Goal: Task Accomplishment & Management: Manage account settings

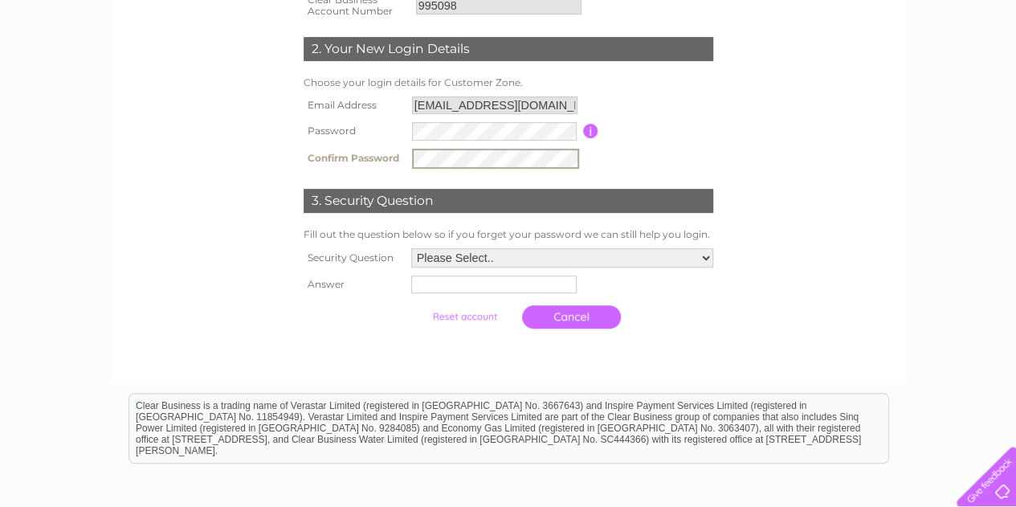
scroll to position [317, 0]
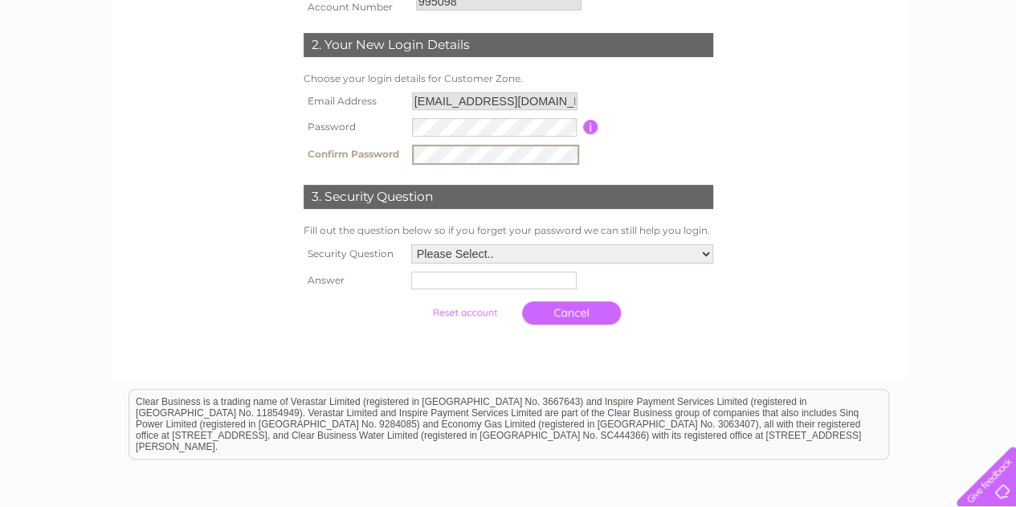
click at [705, 262] on select "Please Select.. In what town or city was your first job? In what town or city d…" at bounding box center [562, 253] width 302 height 19
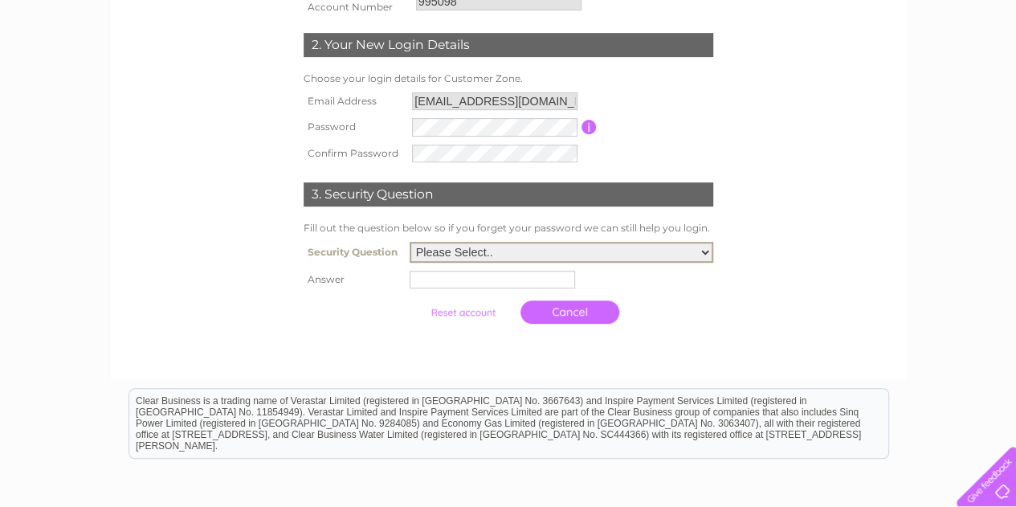
select select "5"
click at [409, 243] on select "Please Select.. In what town or city was your first job? In what town or city d…" at bounding box center [560, 252] width 303 height 21
click at [483, 284] on input "text" at bounding box center [494, 278] width 167 height 19
type input "Apal"
click at [478, 314] on input "submit" at bounding box center [464, 310] width 99 height 22
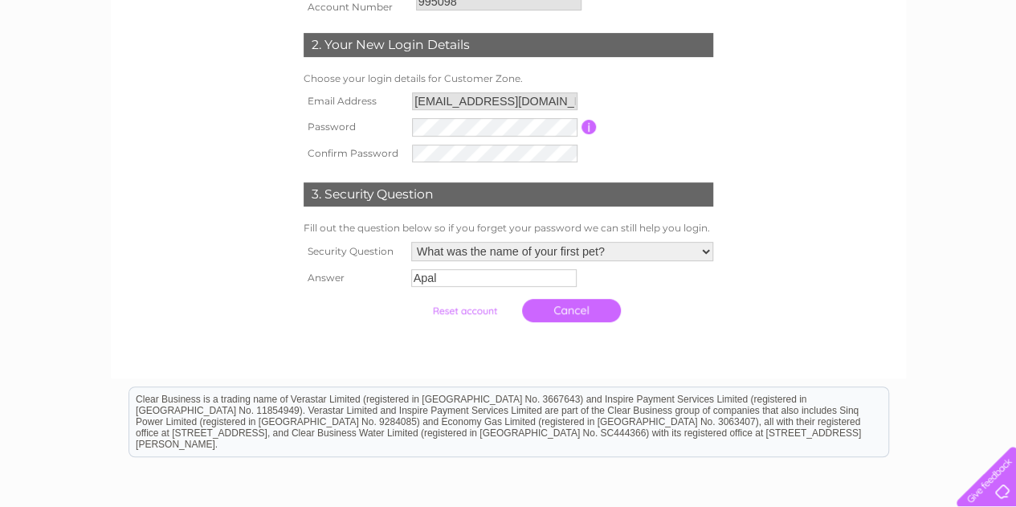
click at [478, 314] on input "submit" at bounding box center [464, 310] width 99 height 22
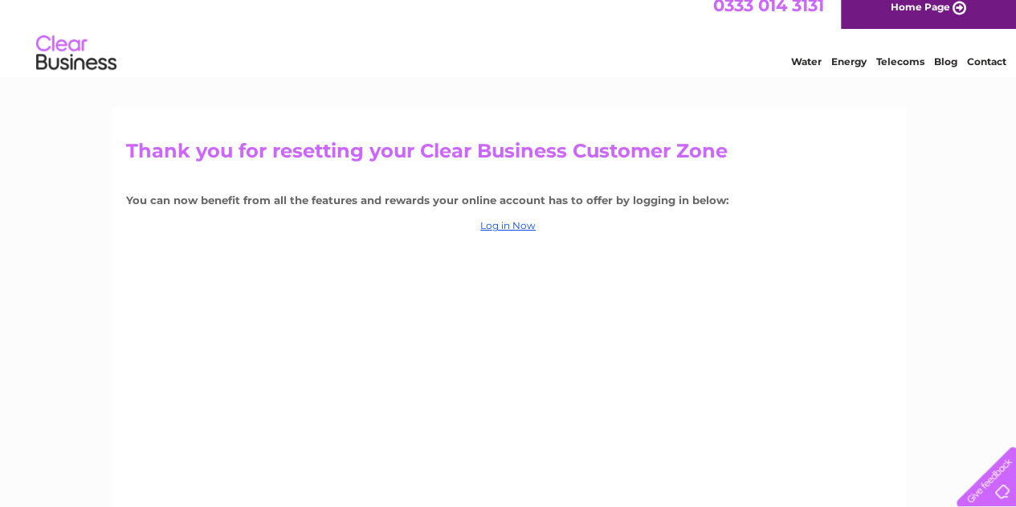
scroll to position [9, 0]
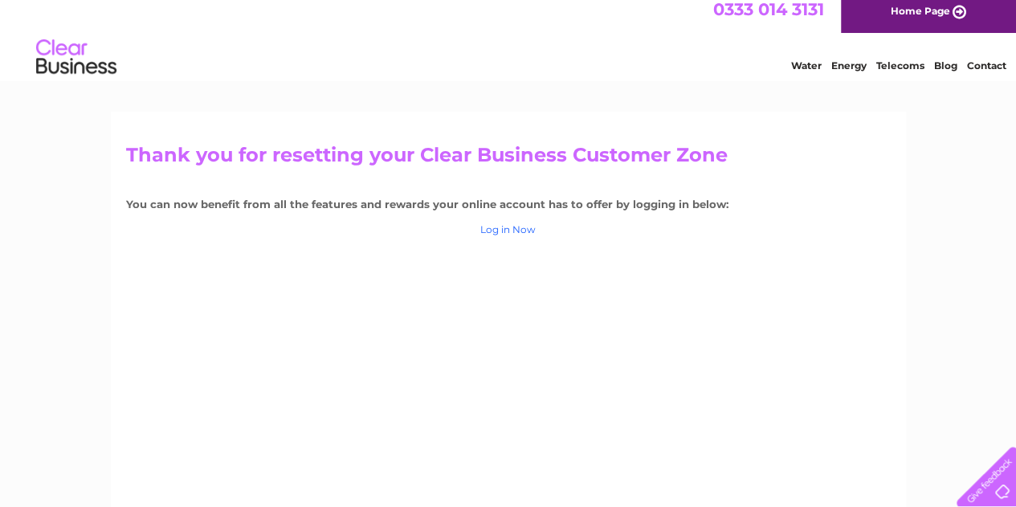
click at [522, 232] on link "Log in Now" at bounding box center [507, 229] width 55 height 12
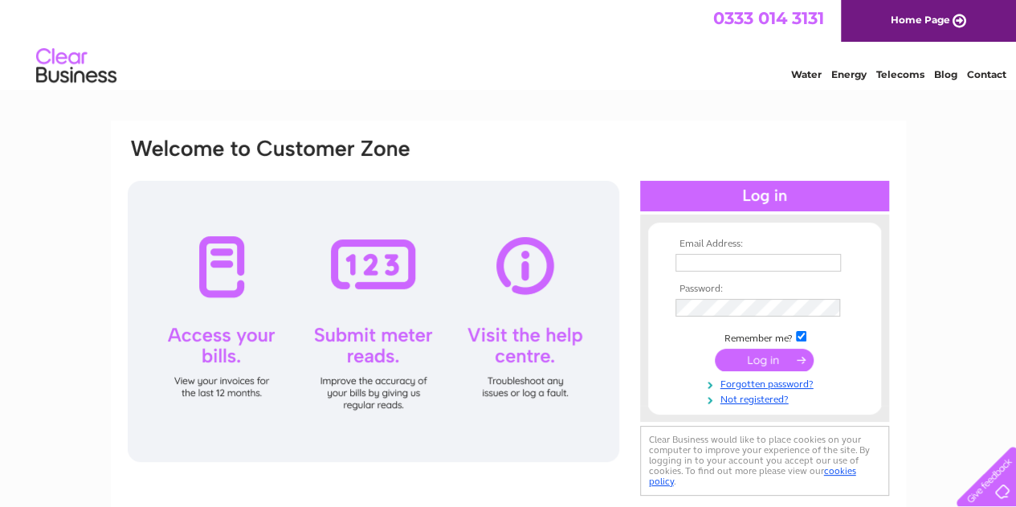
type input "Gul.sadet@gmail.com"
click at [769, 362] on input "submit" at bounding box center [763, 359] width 99 height 22
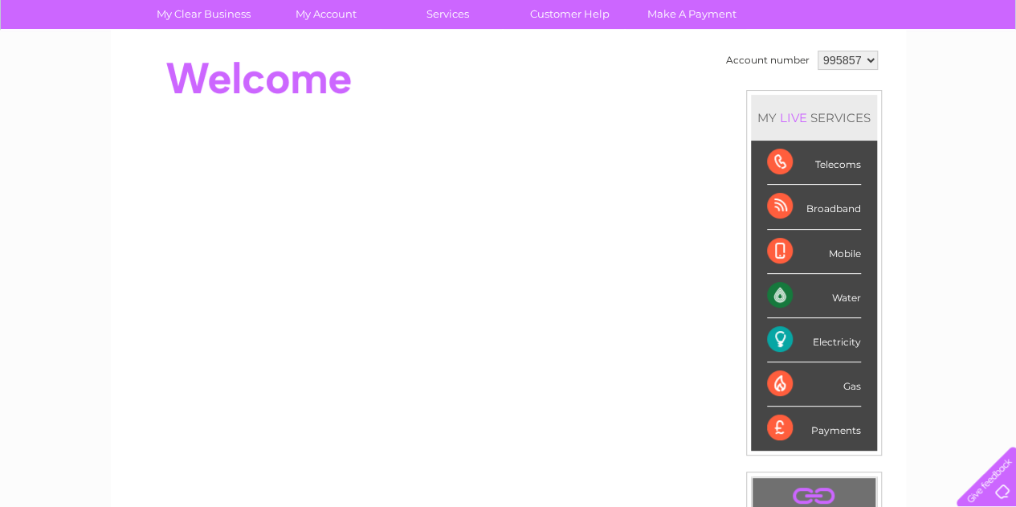
scroll to position [124, 0]
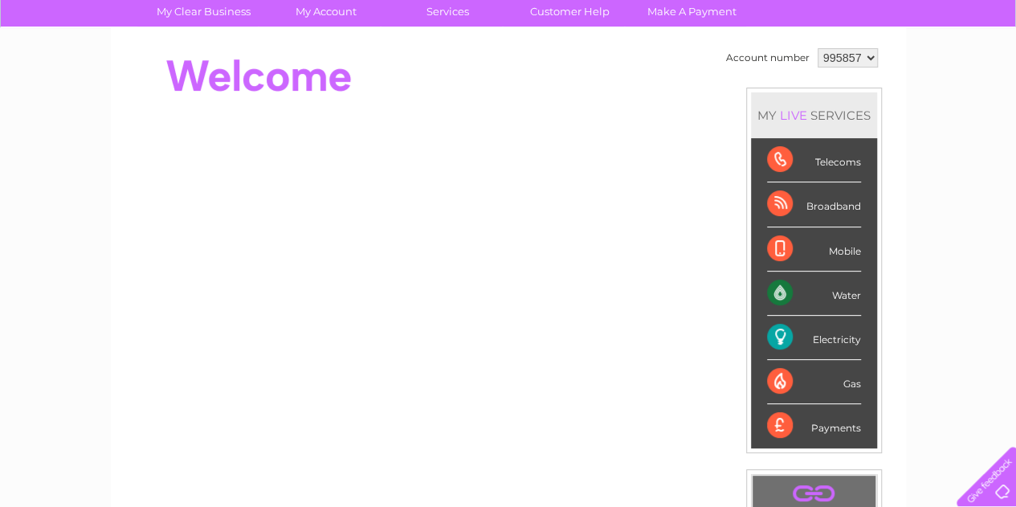
click at [873, 62] on select "995857" at bounding box center [847, 57] width 60 height 19
click at [865, 60] on select "995857" at bounding box center [847, 57] width 60 height 19
click at [815, 214] on div "Broadband" at bounding box center [814, 204] width 94 height 44
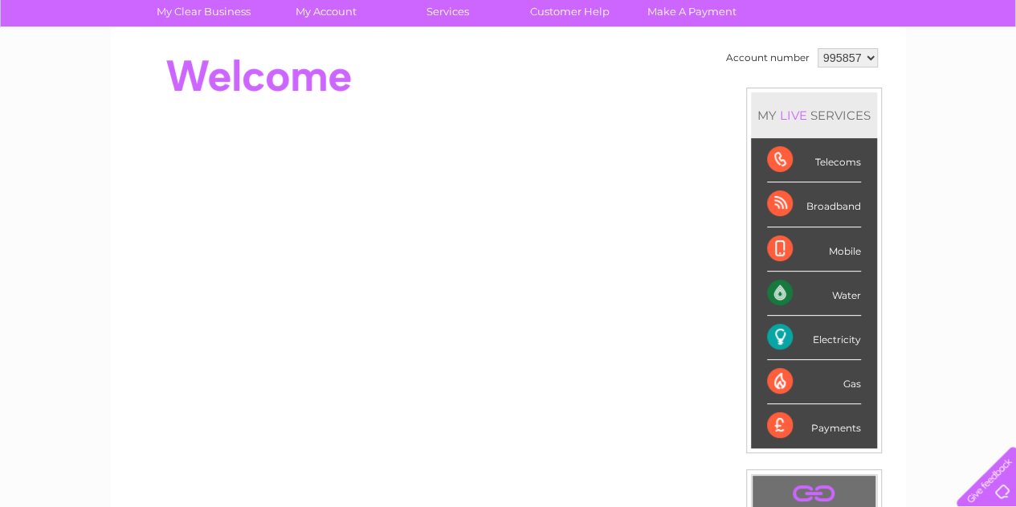
click at [815, 214] on div "Broadband" at bounding box center [814, 204] width 94 height 44
click at [751, 211] on li "Broadband" at bounding box center [814, 204] width 126 height 44
click at [782, 210] on div "Broadband" at bounding box center [814, 204] width 94 height 44
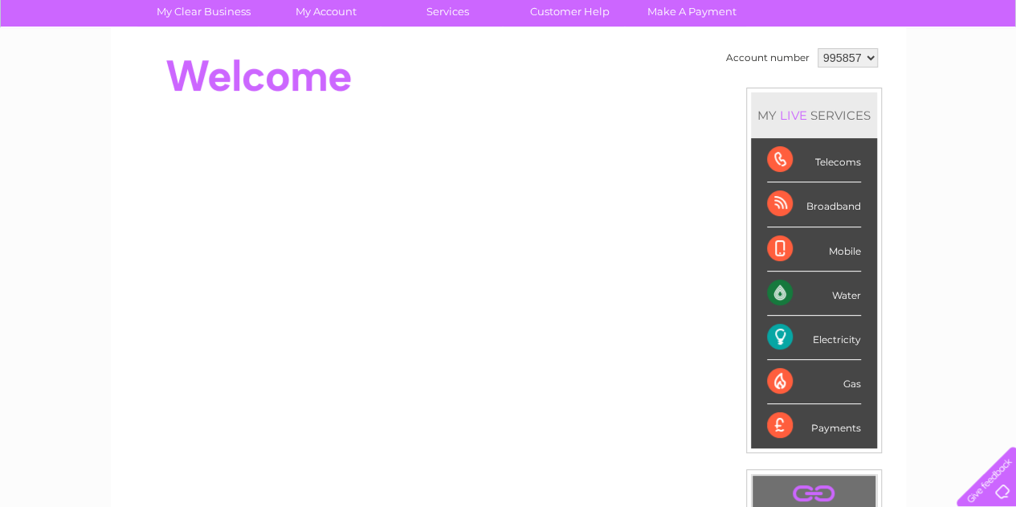
click at [782, 210] on div "Broadband" at bounding box center [814, 204] width 94 height 44
click at [854, 62] on select "995857" at bounding box center [847, 57] width 60 height 19
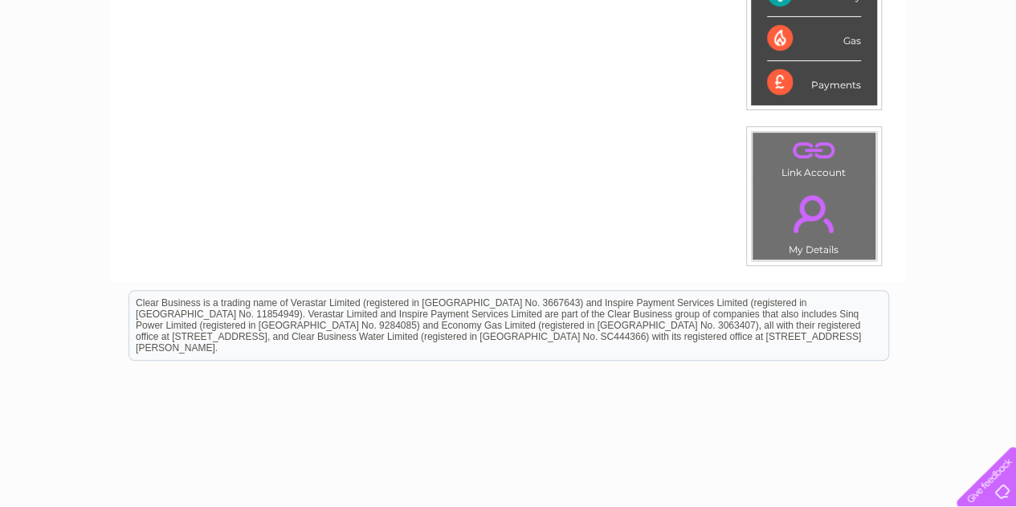
scroll to position [474, 0]
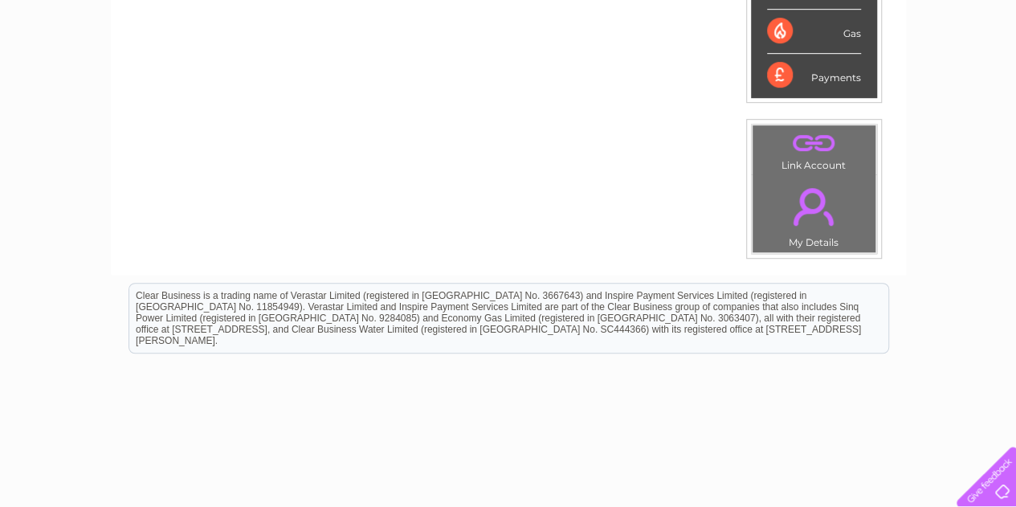
click at [802, 246] on td ". My Details" at bounding box center [813, 213] width 124 height 79
click at [778, 166] on td ". Link Account" at bounding box center [813, 149] width 124 height 51
click at [800, 160] on td ". Link Account" at bounding box center [813, 149] width 124 height 51
click at [806, 221] on link "." at bounding box center [813, 206] width 115 height 56
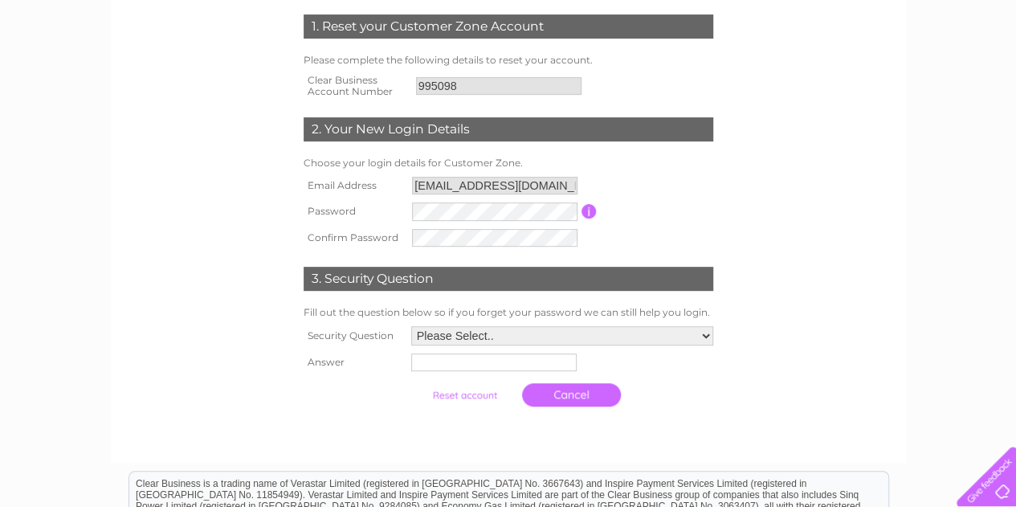
scroll to position [235, 0]
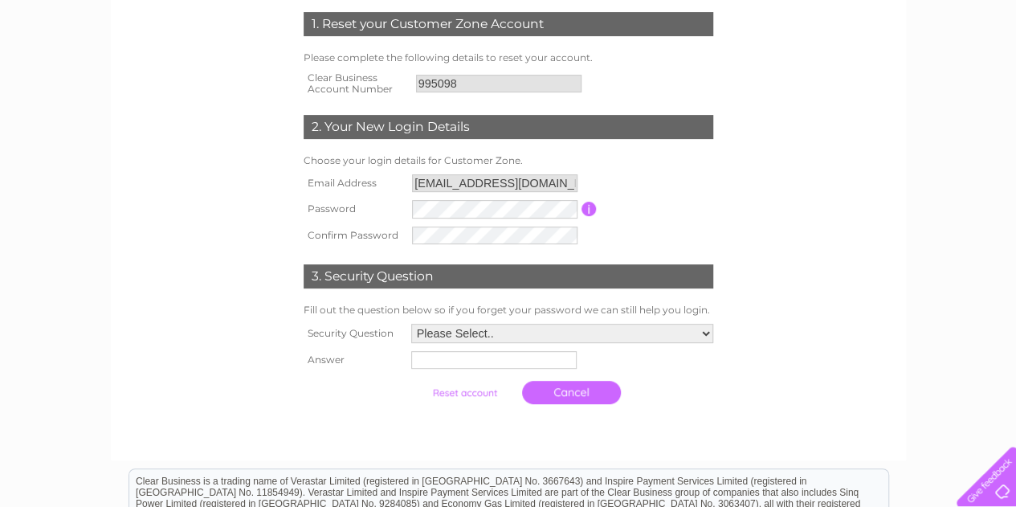
click at [504, 363] on input "text" at bounding box center [493, 360] width 165 height 18
type input "Apal"
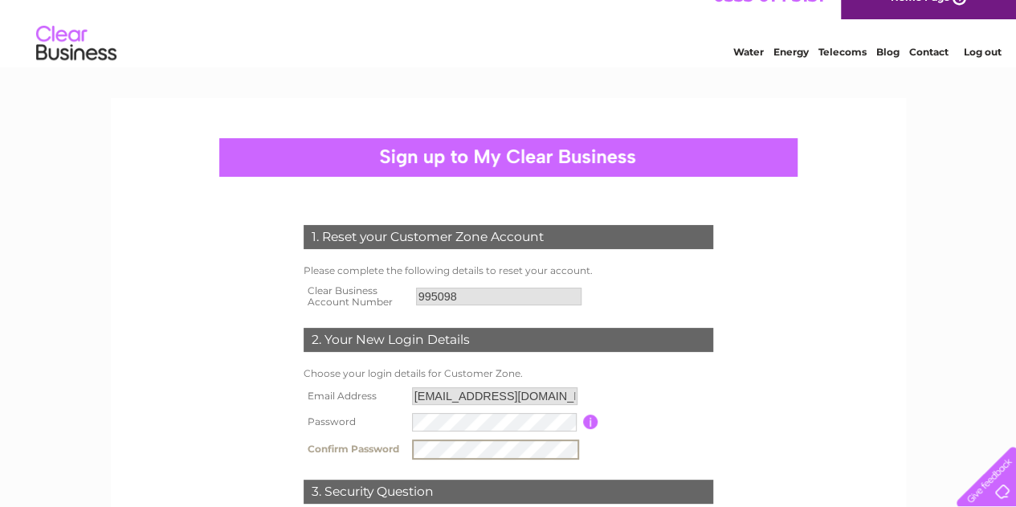
scroll to position [18, 0]
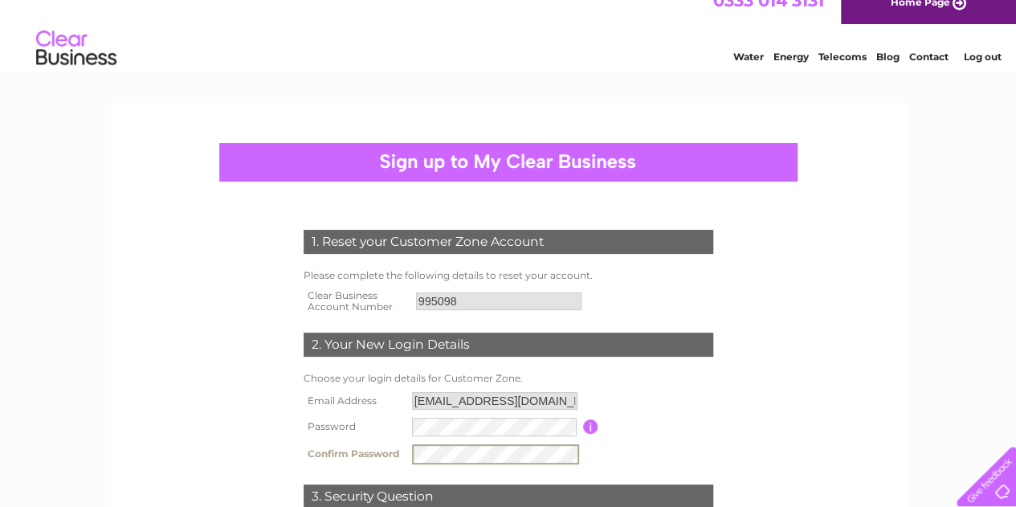
click at [645, 416] on td "Password must be at least 6 characters long" at bounding box center [657, 426] width 119 height 26
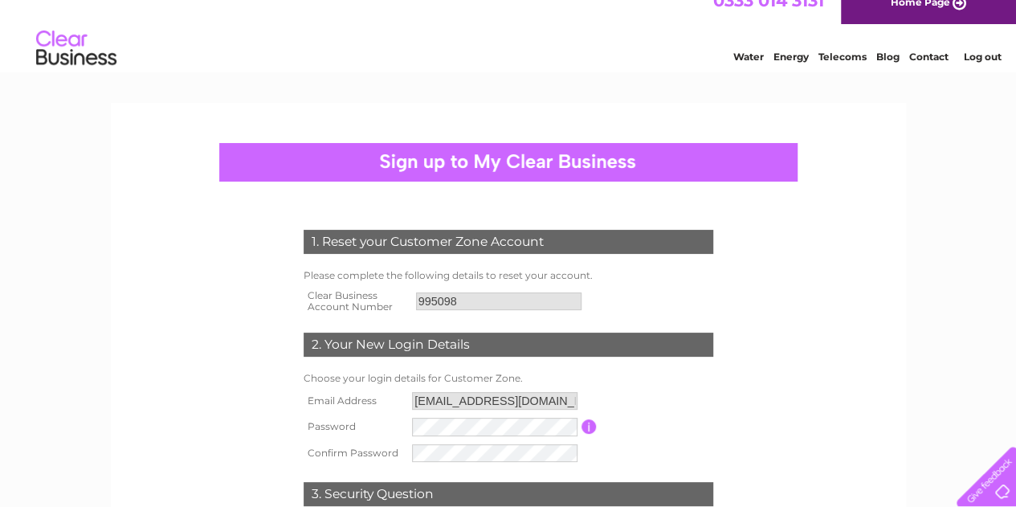
scroll to position [0, 0]
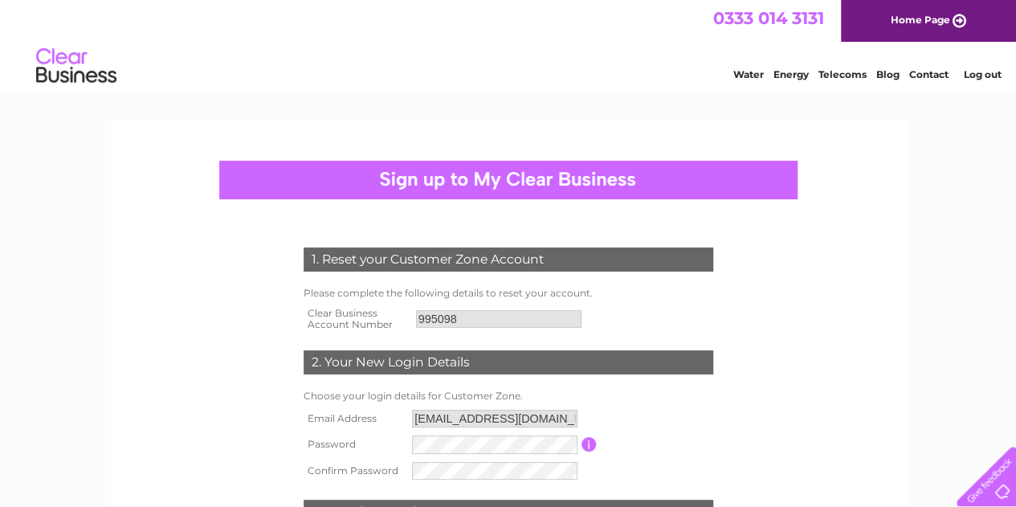
click at [853, 78] on link "Telecoms" at bounding box center [842, 74] width 48 height 12
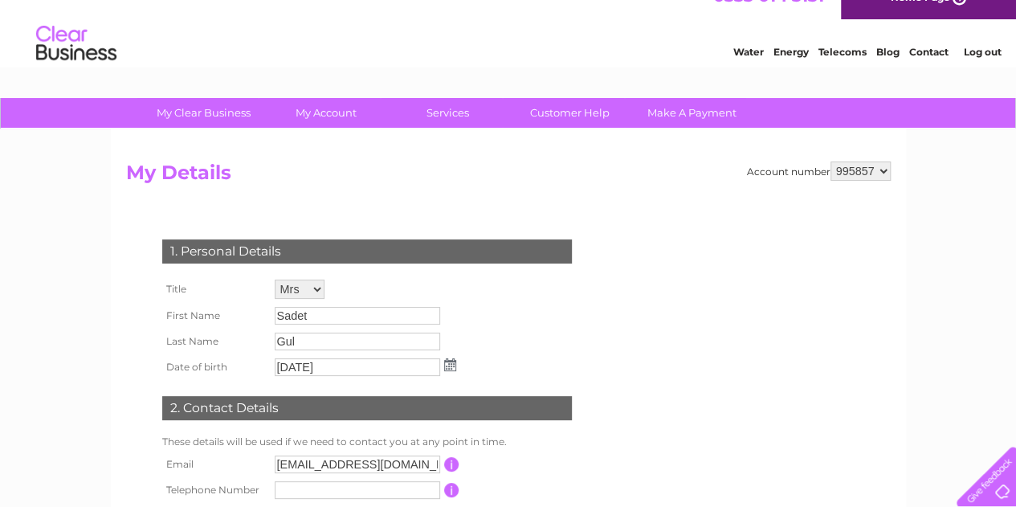
scroll to position [34, 0]
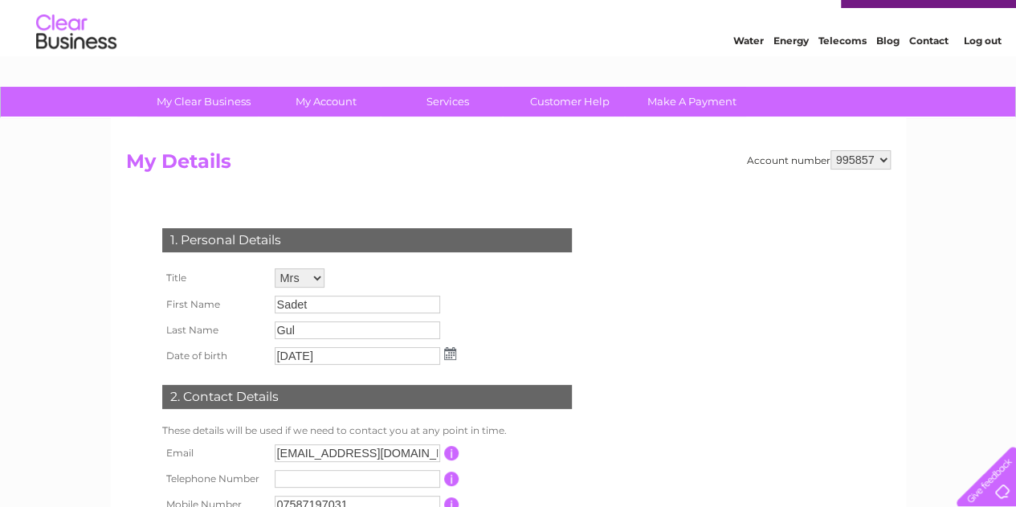
click at [883, 161] on select "995857" at bounding box center [860, 159] width 60 height 19
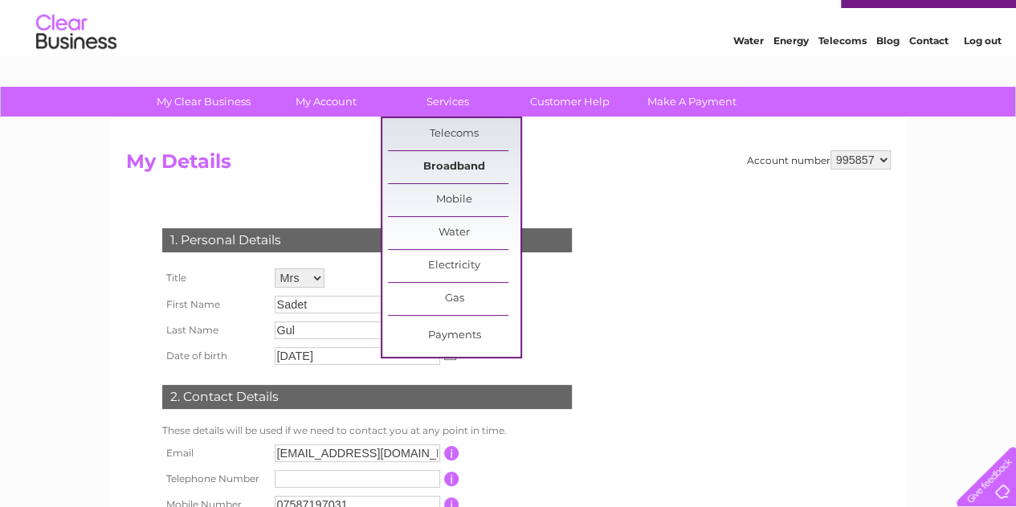
click at [446, 166] on link "Broadband" at bounding box center [454, 167] width 132 height 32
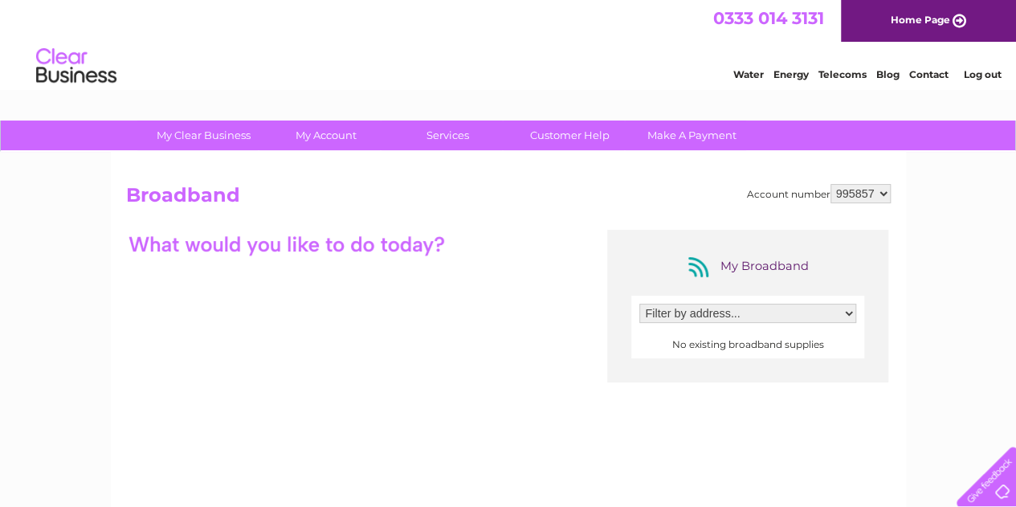
click at [851, 312] on select "Filter by address..." at bounding box center [747, 312] width 217 height 19
click at [639, 303] on select "Filter by address..." at bounding box center [747, 312] width 217 height 19
click at [875, 192] on select "995857" at bounding box center [860, 193] width 60 height 19
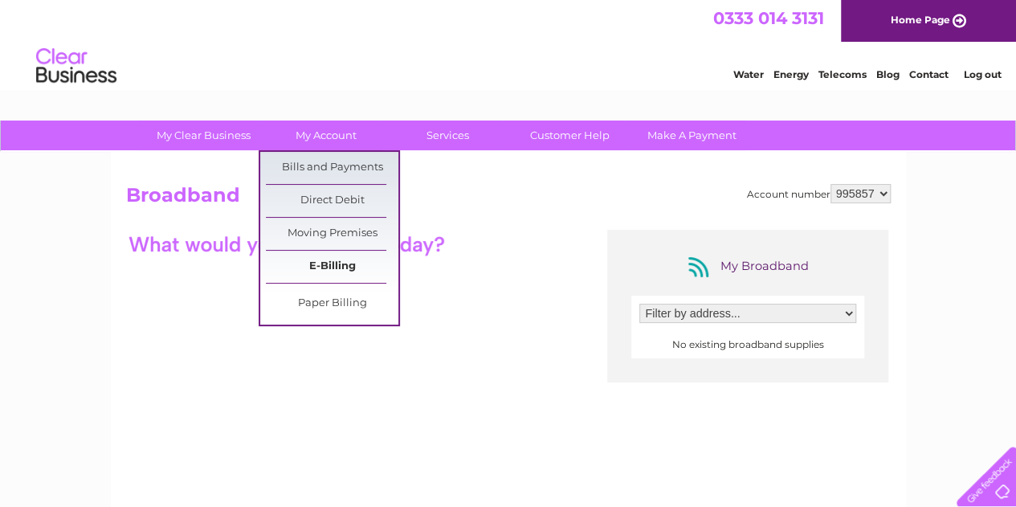
click at [328, 259] on link "E-Billing" at bounding box center [332, 266] width 132 height 32
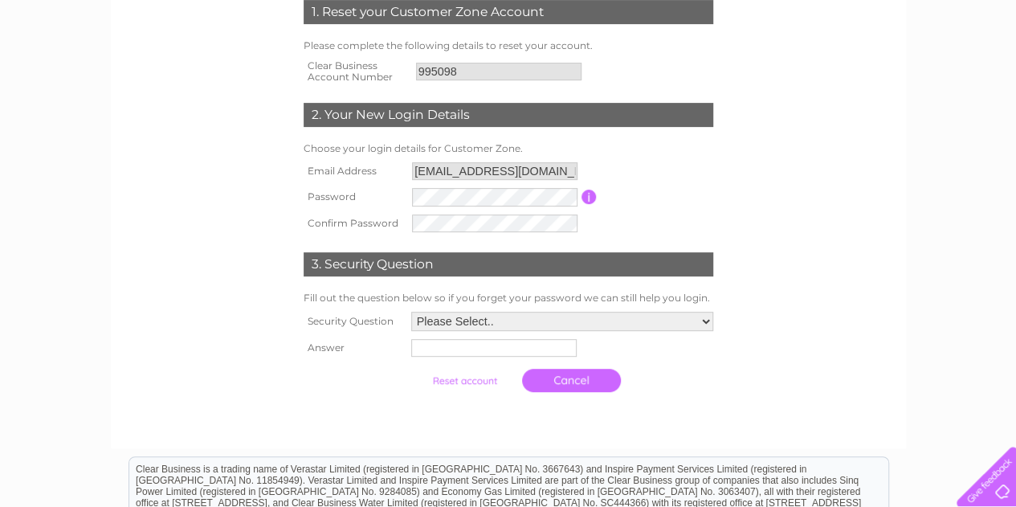
scroll to position [279, 0]
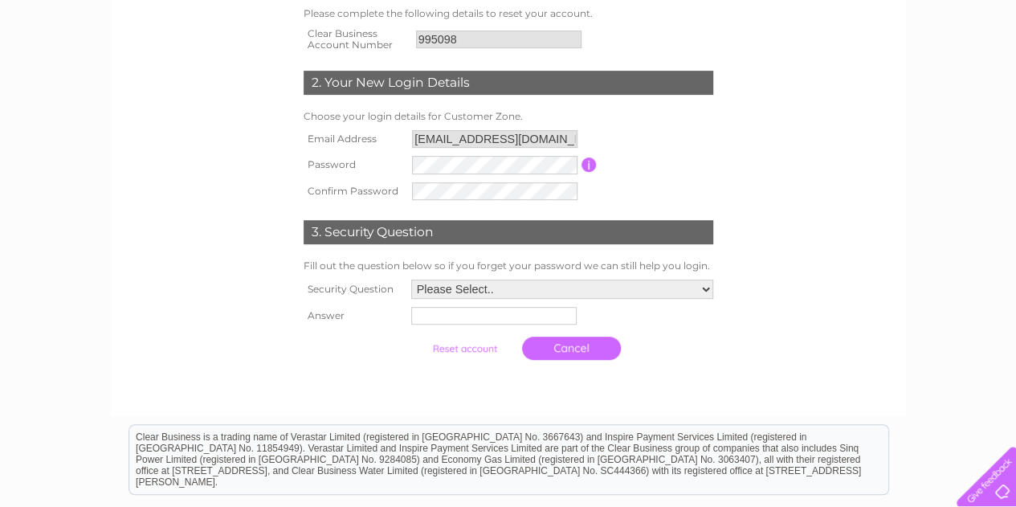
click at [995, 467] on div at bounding box center [983, 473] width 66 height 66
click at [893, 356] on div "1. Reset your Customer Zone Account Please complete the following details to re…" at bounding box center [508, 128] width 795 height 575
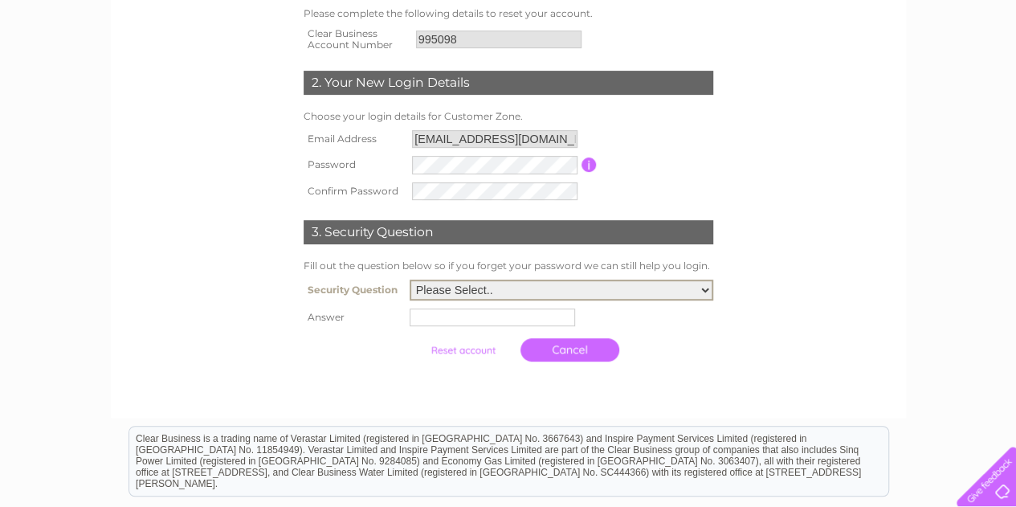
click at [703, 291] on select "Please Select.. In what town or city was your first job? In what town or city d…" at bounding box center [560, 289] width 303 height 21
select select "5"
click at [409, 280] on select "Please Select.. In what town or city was your first job? In what town or city d…" at bounding box center [560, 289] width 303 height 21
click at [514, 320] on input "text" at bounding box center [494, 316] width 167 height 19
type input "Apal"
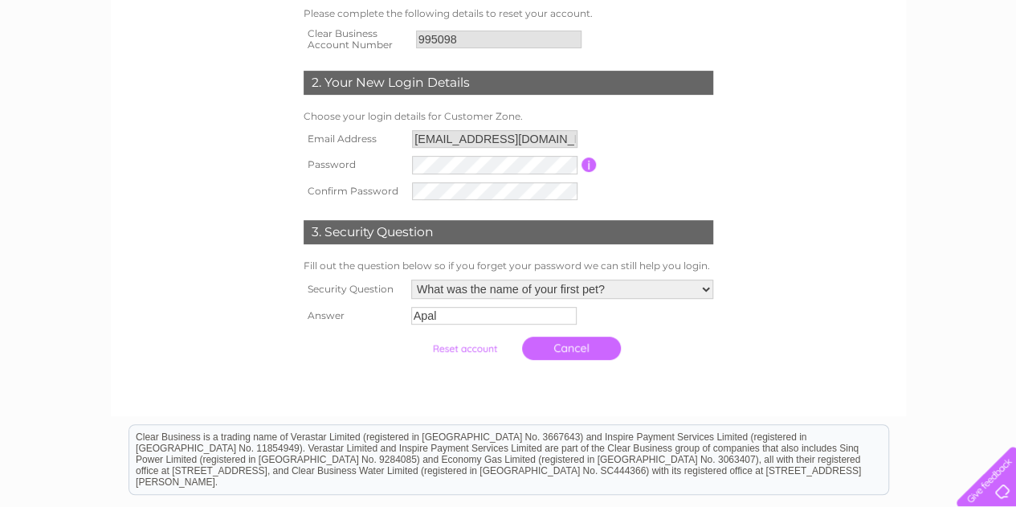
click at [188, 107] on form "1. Reset your Customer Zone Account Please complete the following details to re…" at bounding box center [508, 168] width 764 height 464
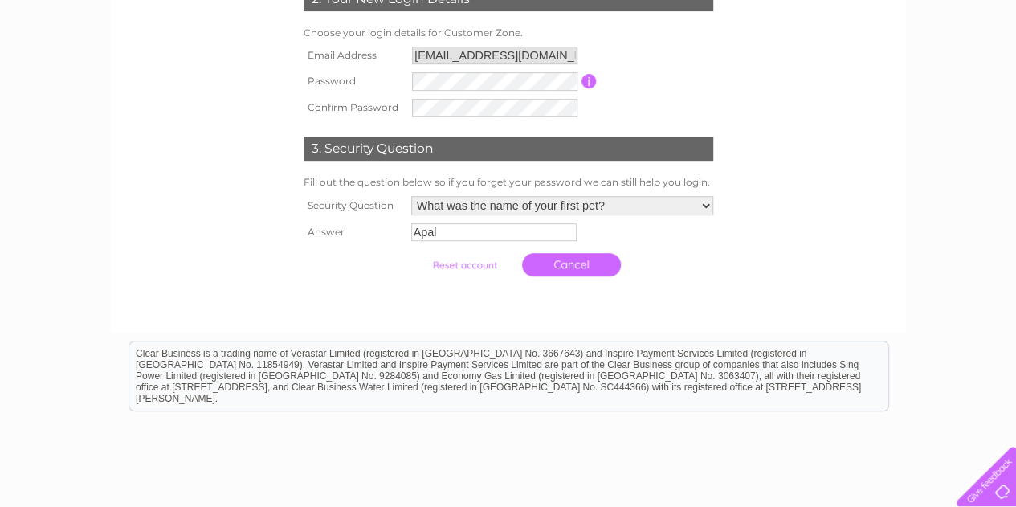
scroll to position [364, 0]
click at [475, 261] on input "submit" at bounding box center [464, 264] width 99 height 22
click at [478, 269] on input "submit" at bounding box center [464, 264] width 99 height 22
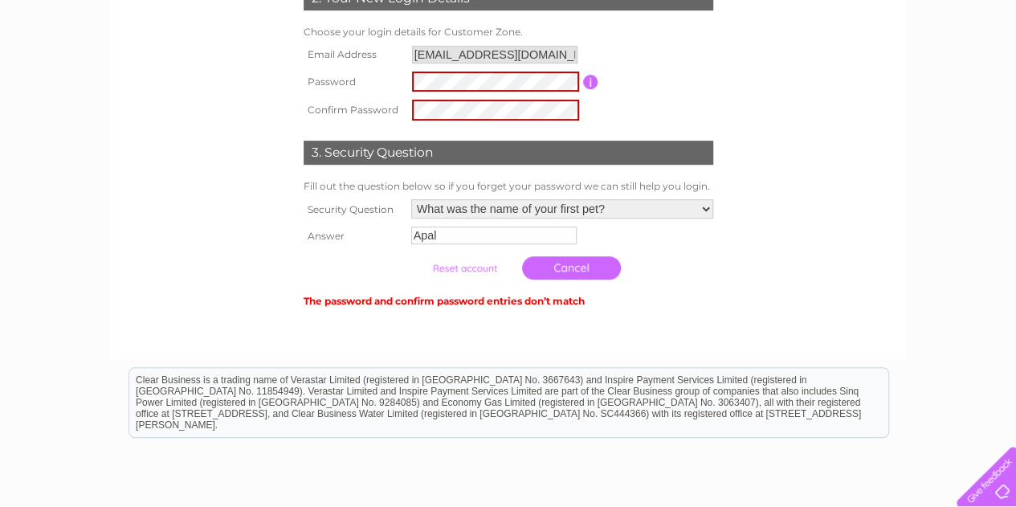
click at [496, 93] on td at bounding box center [495, 81] width 175 height 28
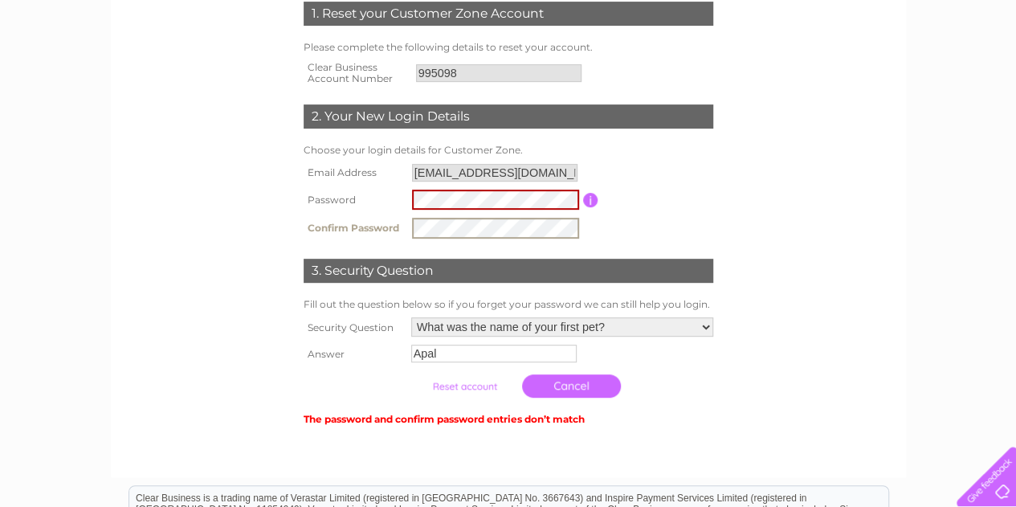
scroll to position [234, 0]
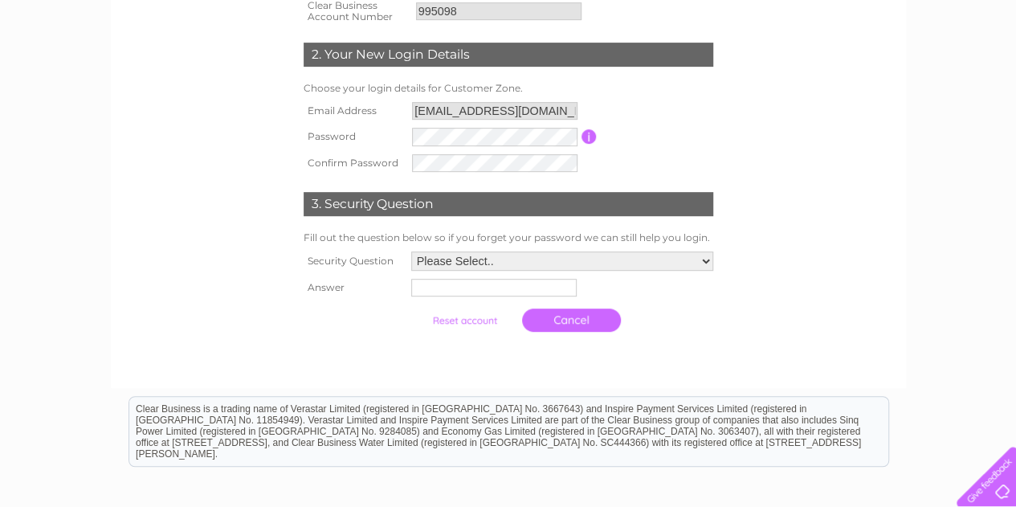
scroll to position [352, 0]
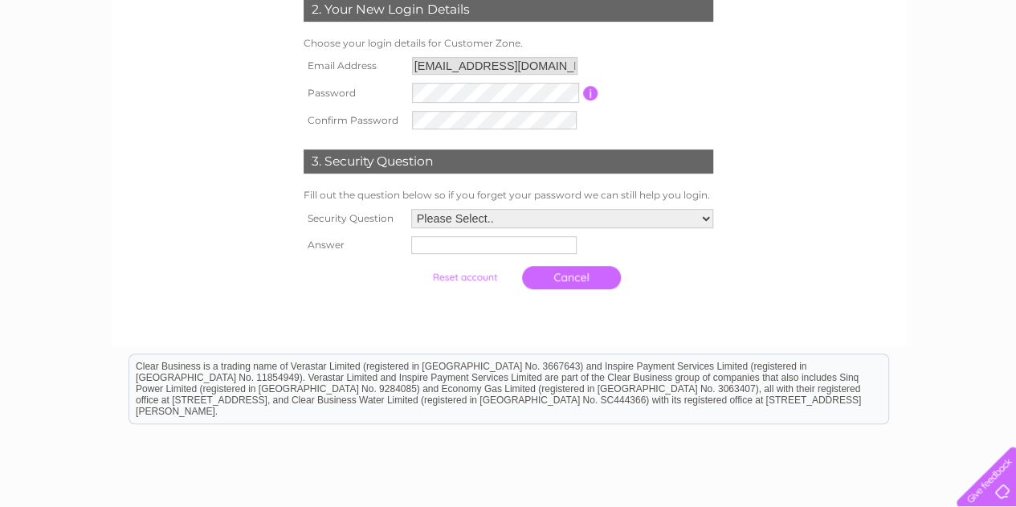
click at [723, 123] on div "1. Reset your Customer Zone Account Please complete the following details to re…" at bounding box center [508, 88] width 484 height 418
click at [698, 218] on select "Please Select.. In what town or city was your first job? In what town or city d…" at bounding box center [560, 219] width 303 height 21
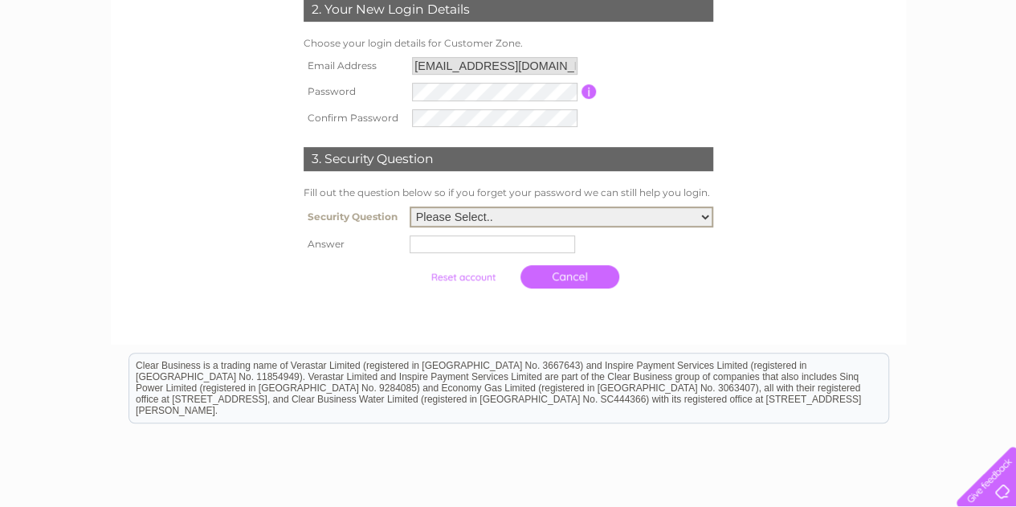
select select "4"
click at [409, 208] on select "Please Select.. In what town or city was your first job? In what town or city d…" at bounding box center [560, 216] width 303 height 21
click at [501, 251] on input "text" at bounding box center [494, 243] width 167 height 19
type input "Hanyeri"
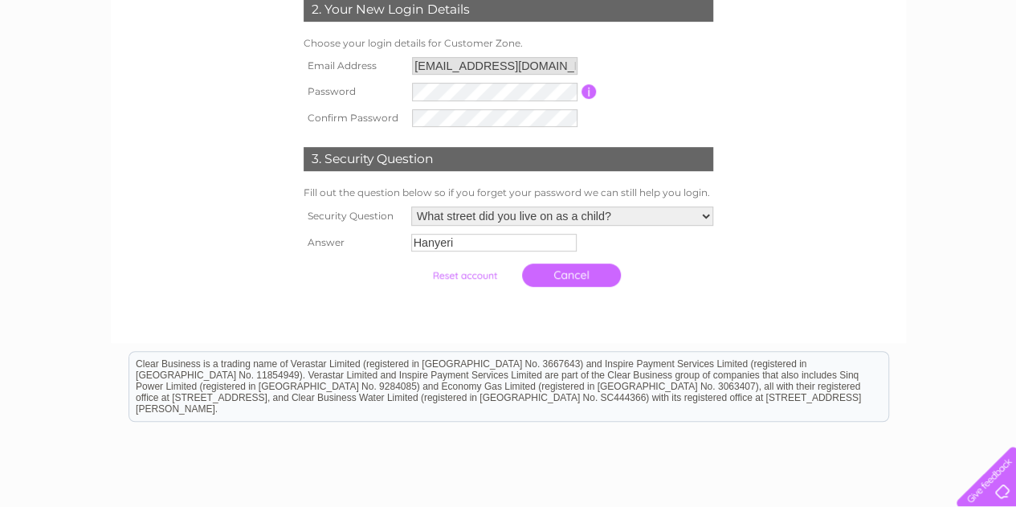
click at [474, 271] on input "submit" at bounding box center [464, 275] width 99 height 22
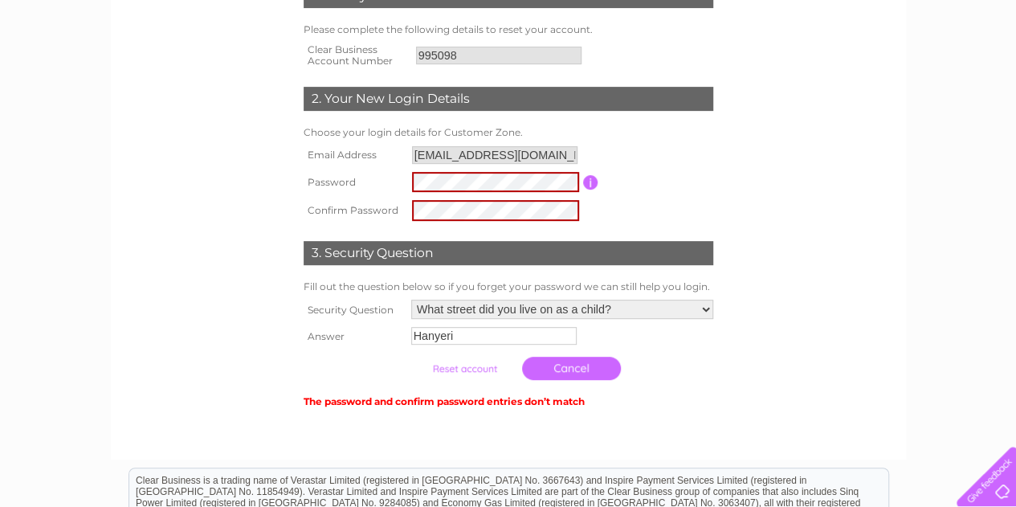
scroll to position [266, 0]
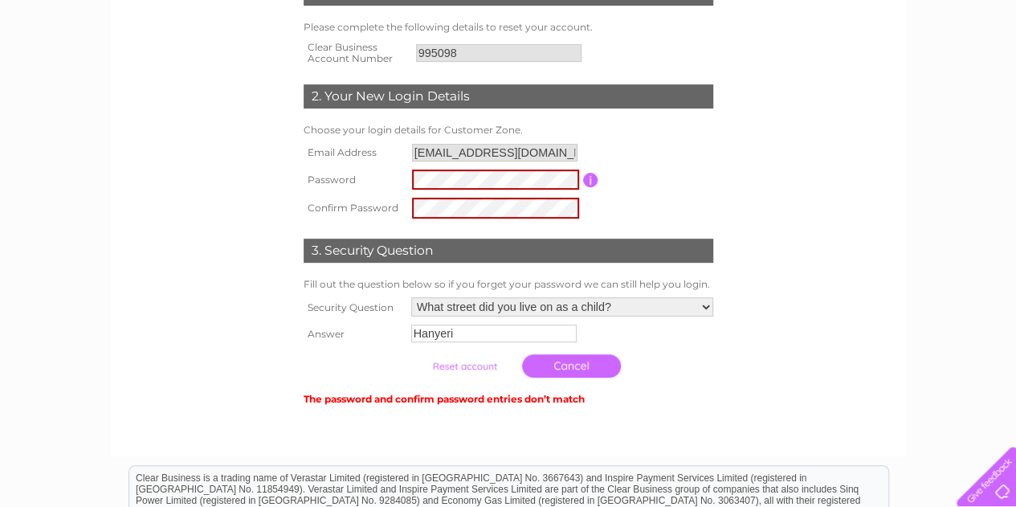
click at [594, 182] on input "button" at bounding box center [590, 180] width 15 height 14
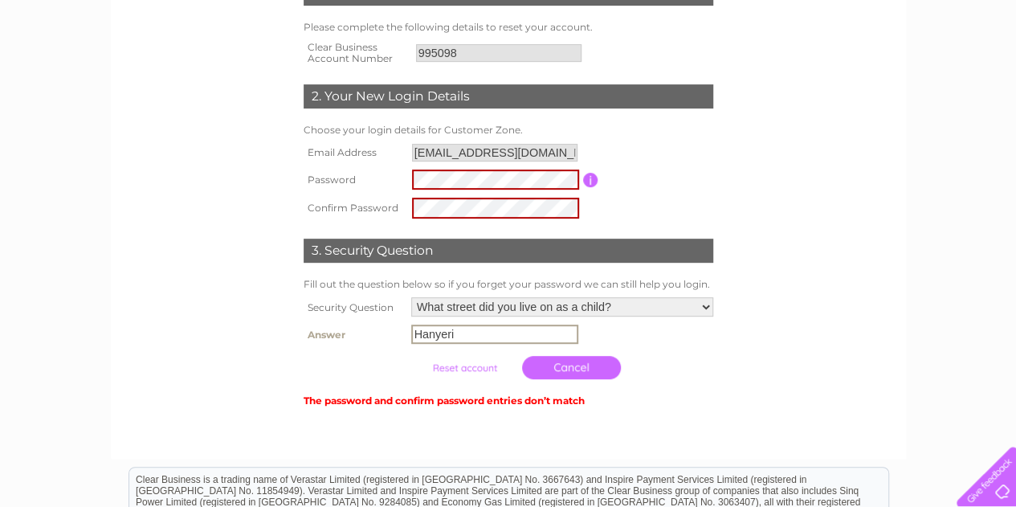
click at [472, 336] on input "Hanyeri" at bounding box center [494, 333] width 167 height 19
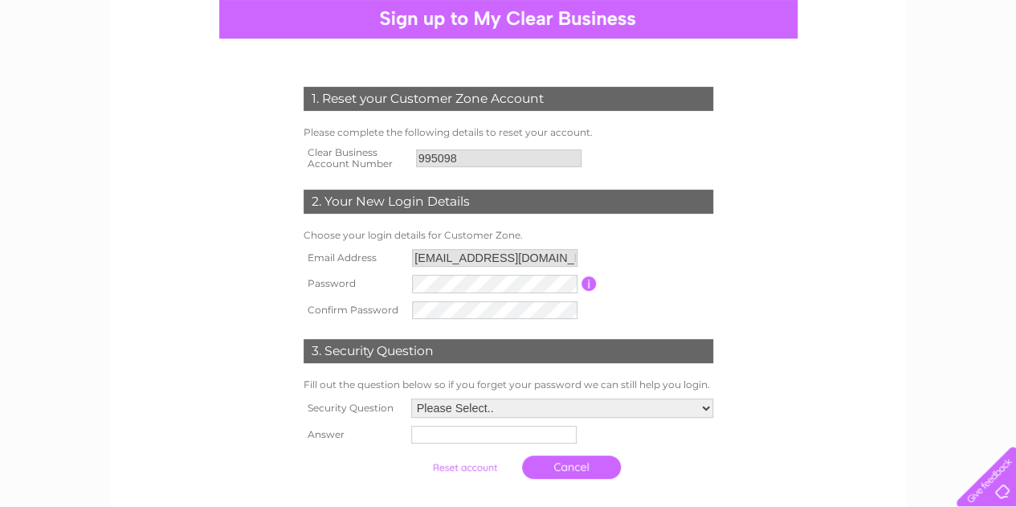
scroll to position [170, 0]
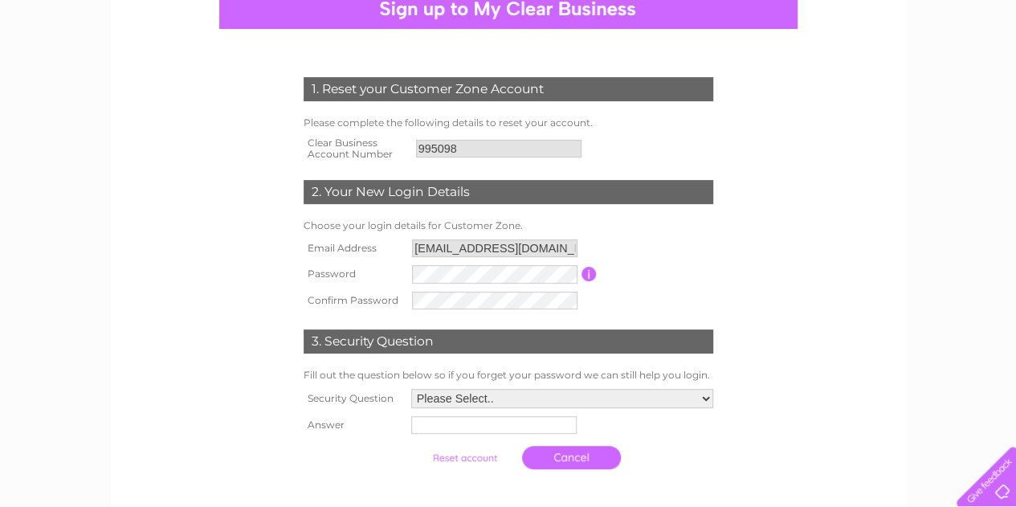
click at [769, 393] on form "1. Reset your Customer Zone Account Please complete the following details to re…" at bounding box center [508, 277] width 764 height 464
click at [705, 401] on select "Please Select.. In what town or city was your first job? In what town or city d…" at bounding box center [560, 399] width 303 height 21
select select "5"
click at [409, 390] on select "Please Select.. In what town or city was your first job? In what town or city d…" at bounding box center [560, 399] width 303 height 21
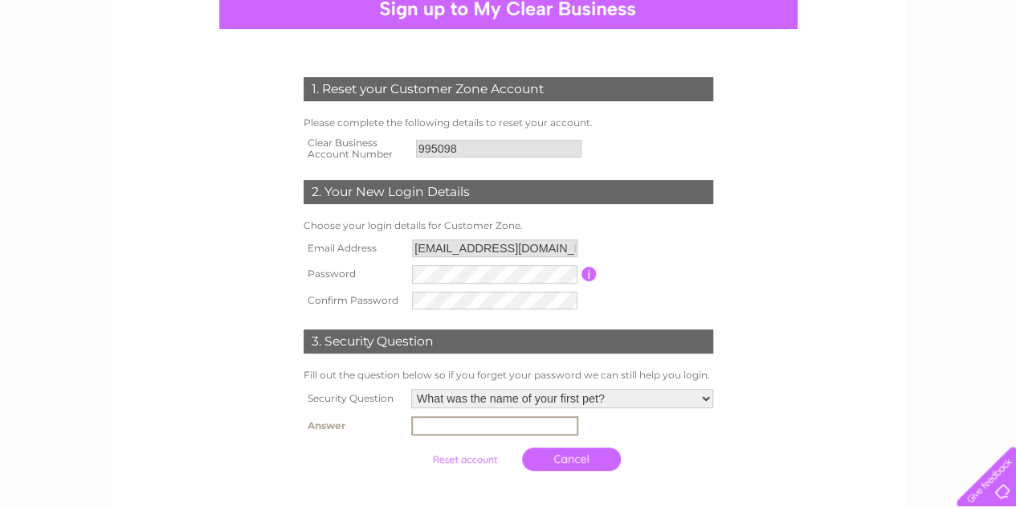
click at [460, 435] on input "text" at bounding box center [494, 425] width 167 height 19
type input "Apal"
click at [472, 458] on input "submit" at bounding box center [464, 457] width 99 height 22
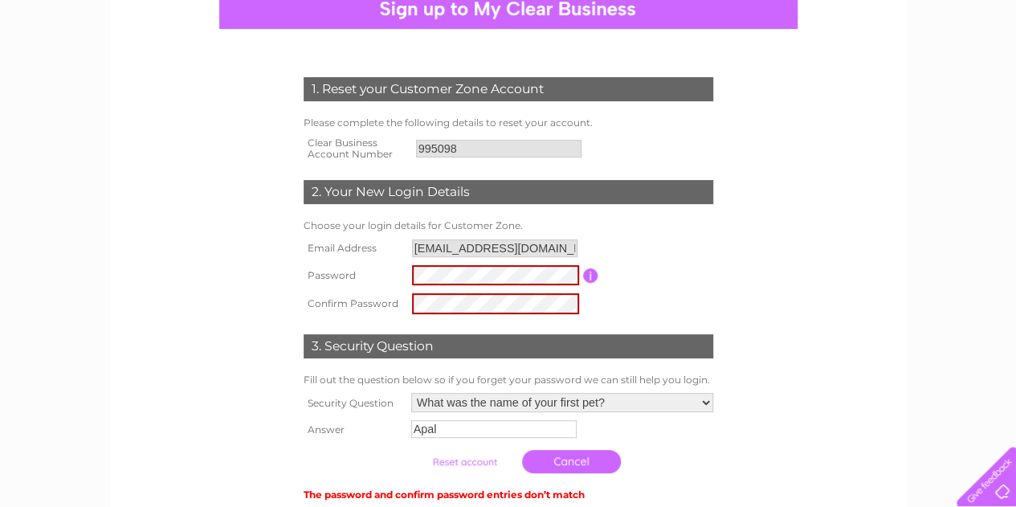
click at [451, 464] on input "submit" at bounding box center [464, 461] width 99 height 22
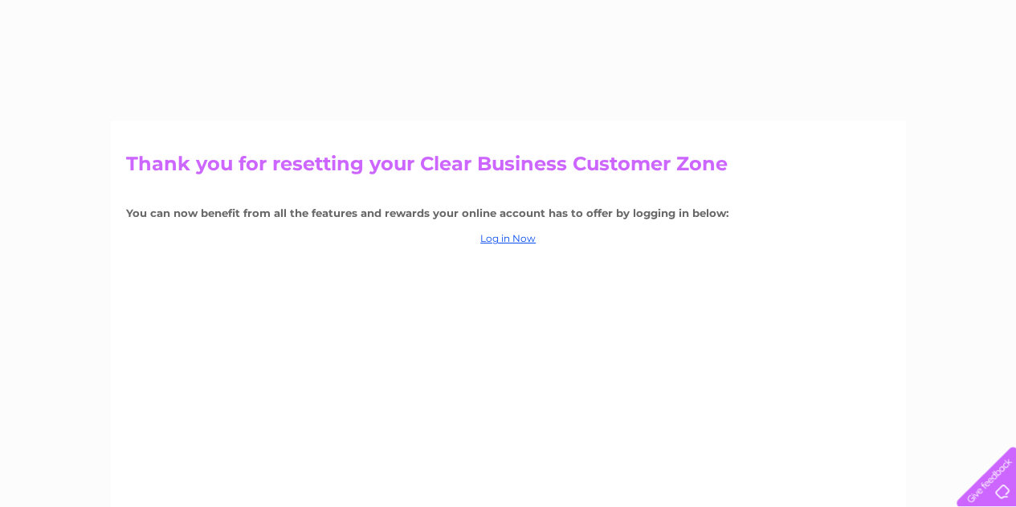
click at [451, 460] on div "Thank you for resetting your Clear Business Customer Zone You can now benefit f…" at bounding box center [508, 345] width 795 height 450
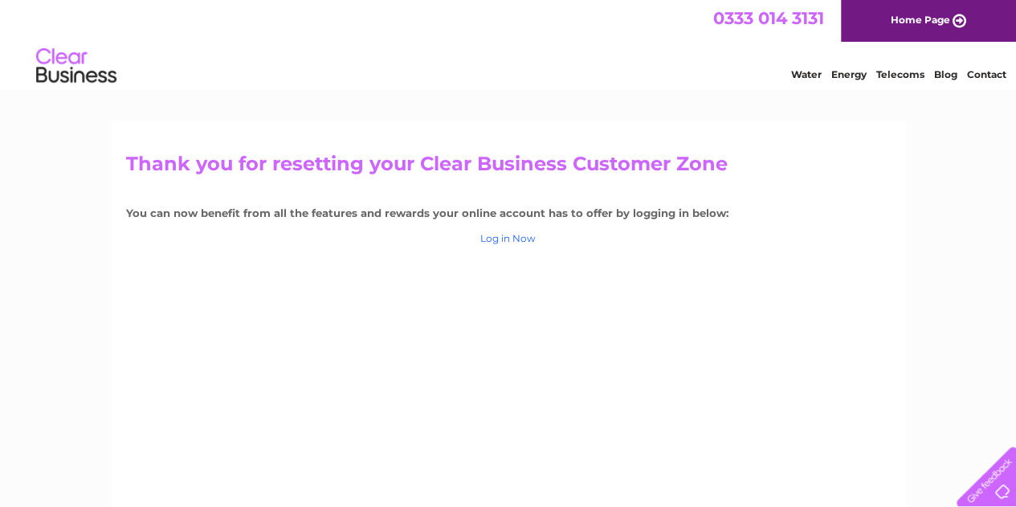
click at [512, 240] on link "Log in Now" at bounding box center [507, 238] width 55 height 12
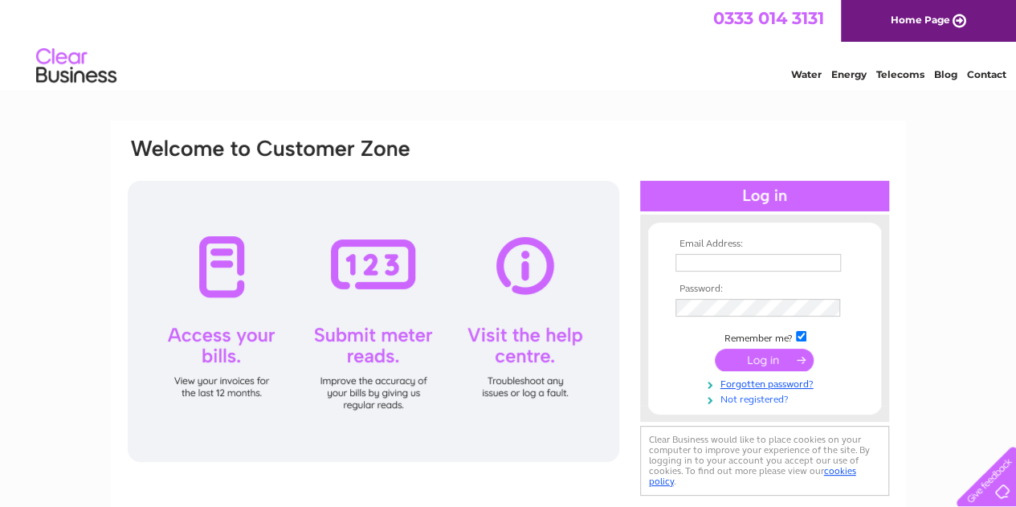
type input "Gul.sadet@gmail.com"
click at [758, 402] on link "Not registered?" at bounding box center [766, 397] width 182 height 15
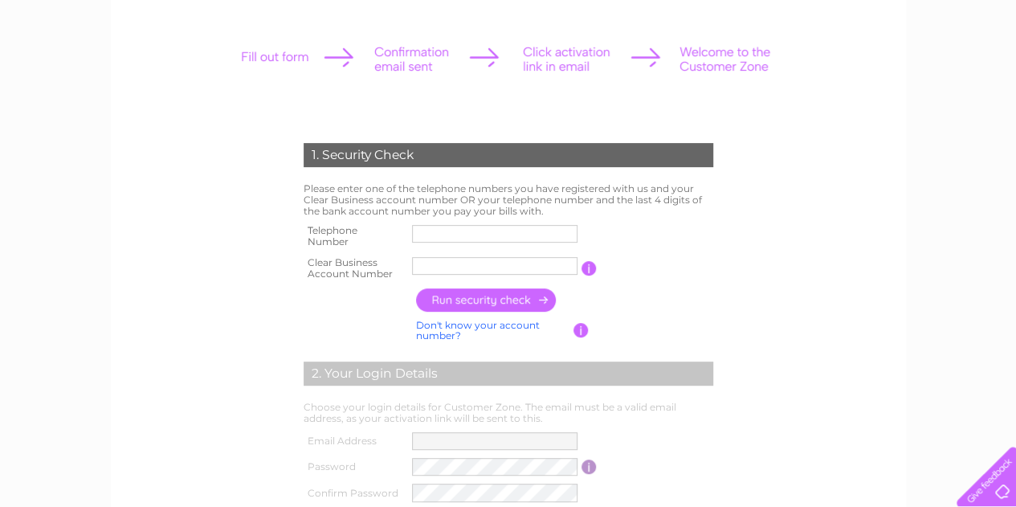
scroll to position [201, 0]
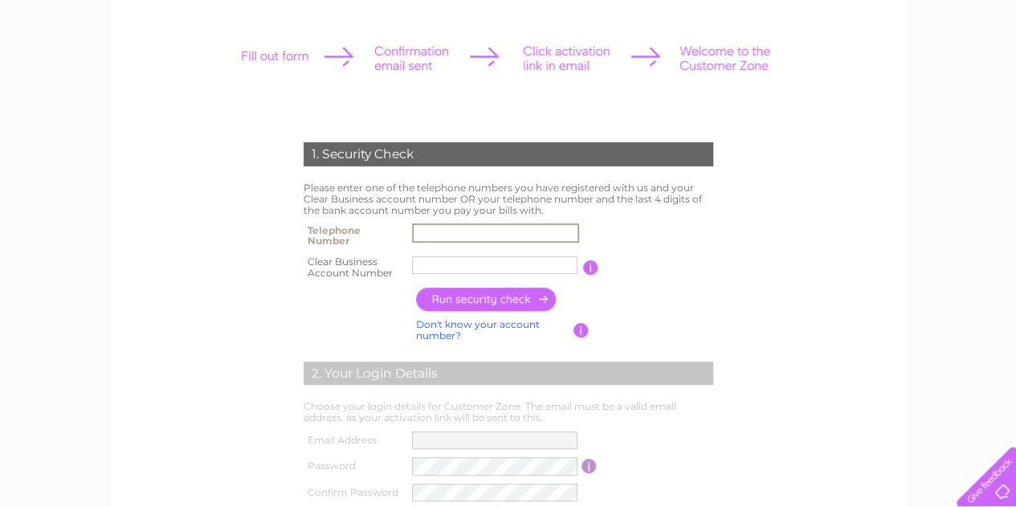
click at [474, 229] on input "text" at bounding box center [495, 232] width 167 height 19
type input "07587197031"
click at [488, 268] on input "La'Telve" at bounding box center [495, 264] width 167 height 19
type input "L"
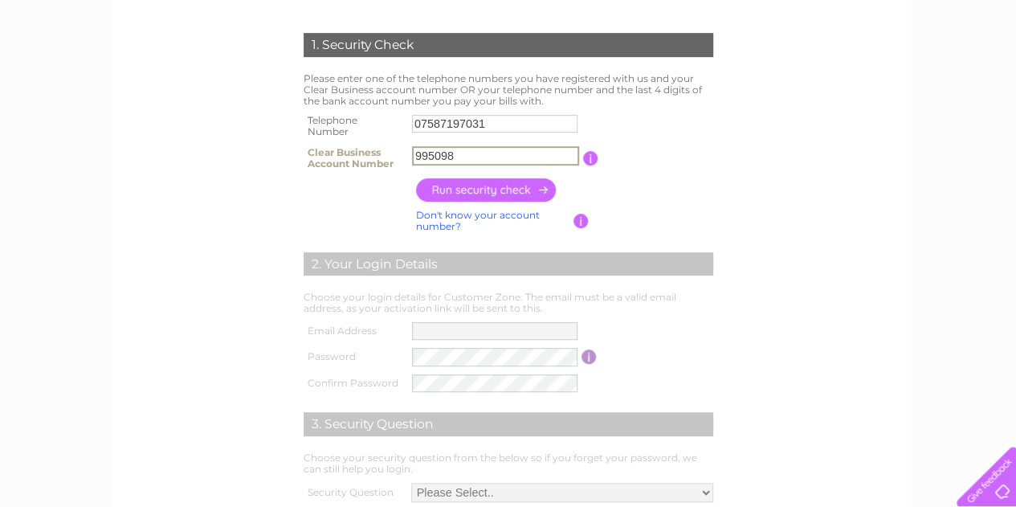
scroll to position [313, 0]
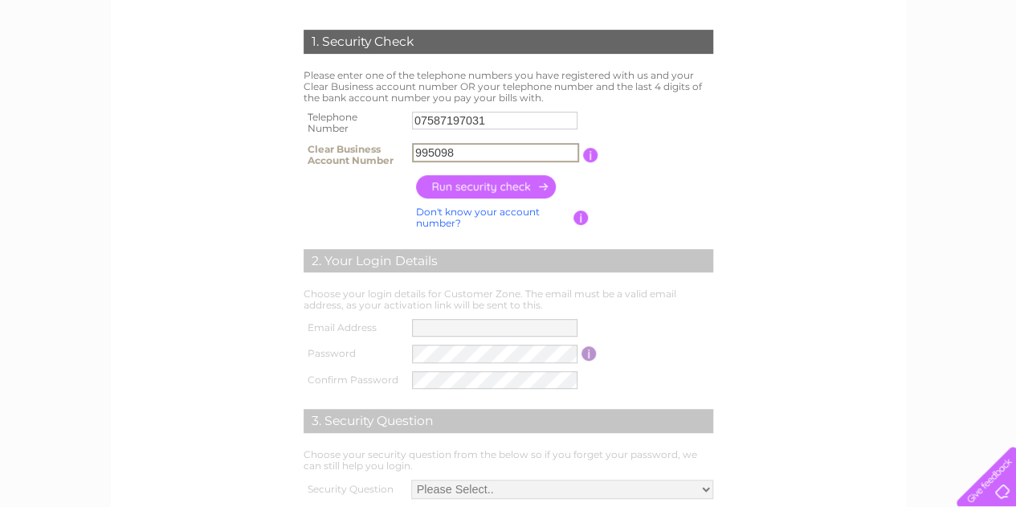
type input "995098"
click at [501, 194] on input "button" at bounding box center [486, 186] width 141 height 23
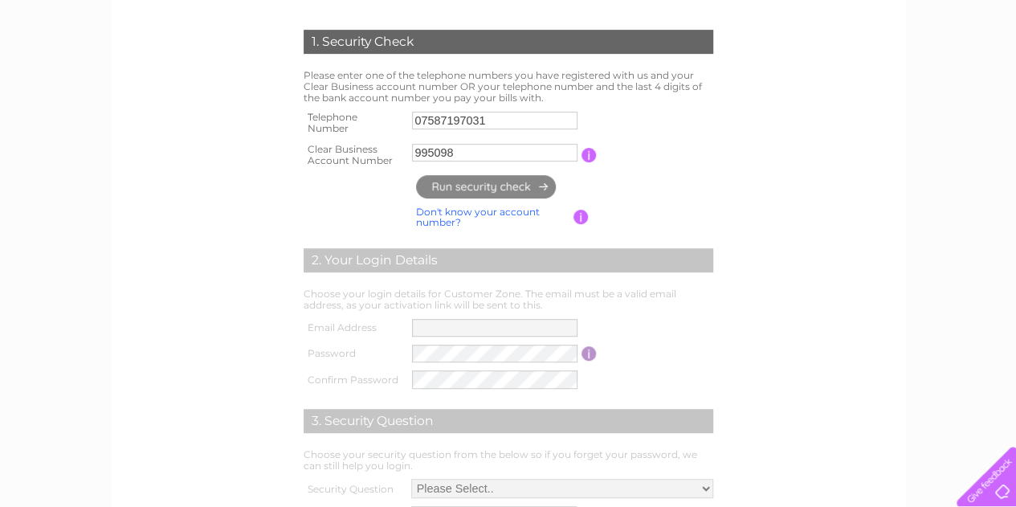
type input "Gu*******@gm*******"
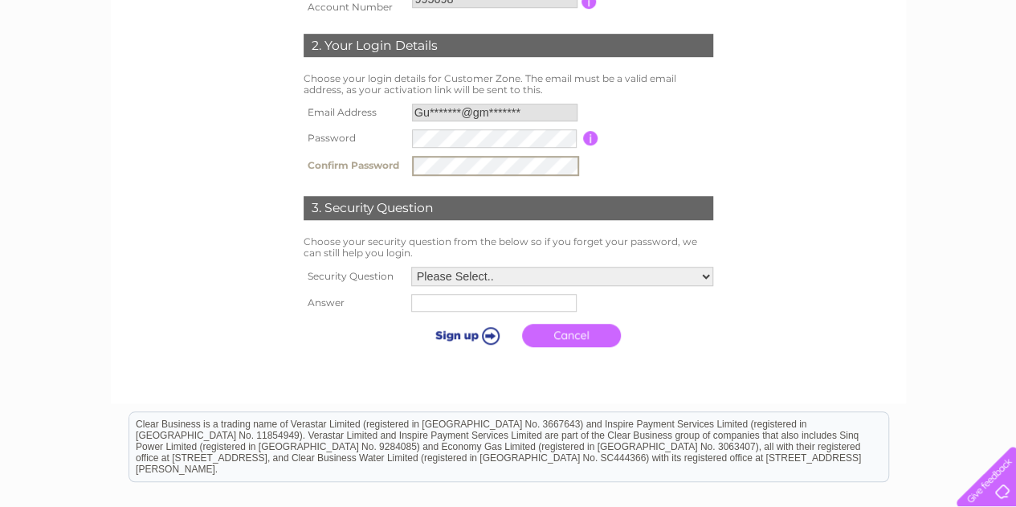
scroll to position [470, 0]
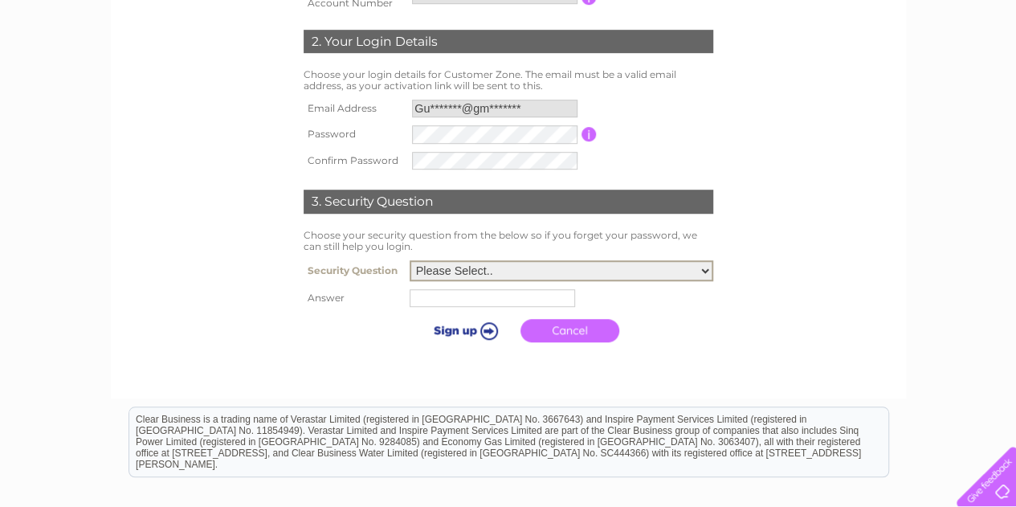
click at [711, 274] on select "Please Select.. In what town or city was your first job? In what town or city d…" at bounding box center [560, 270] width 303 height 21
select select "5"
click at [409, 262] on select "Please Select.. In what town or city was your first job? In what town or city d…" at bounding box center [560, 270] width 303 height 21
click at [552, 299] on input "text" at bounding box center [494, 296] width 167 height 19
type input "Apal"
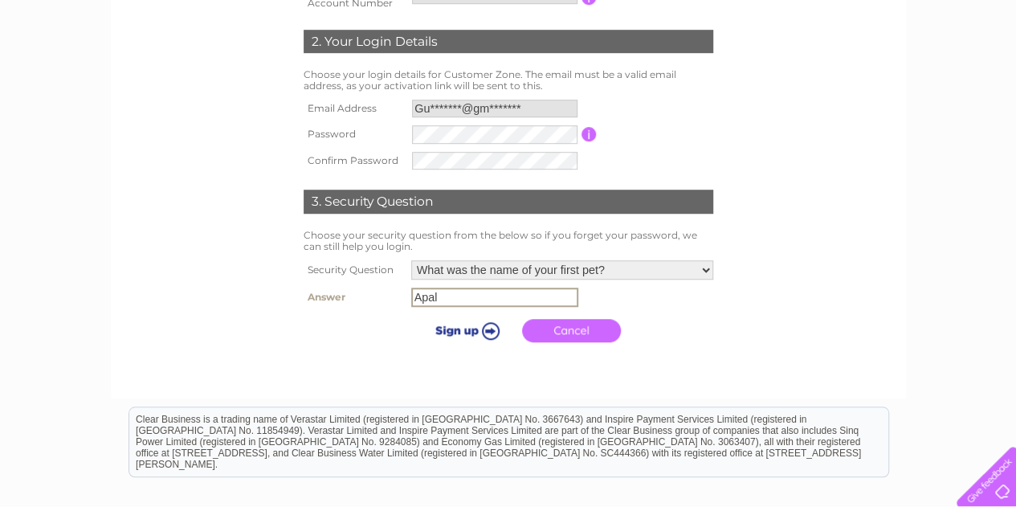
click at [452, 330] on input "submit" at bounding box center [464, 330] width 99 height 22
click at [495, 328] on input "submit" at bounding box center [464, 328] width 99 height 22
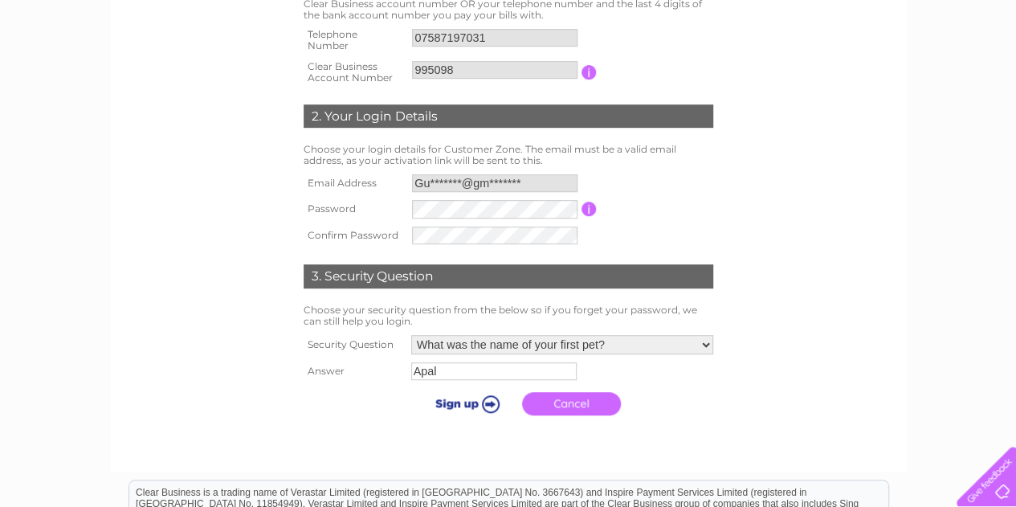
scroll to position [230, 0]
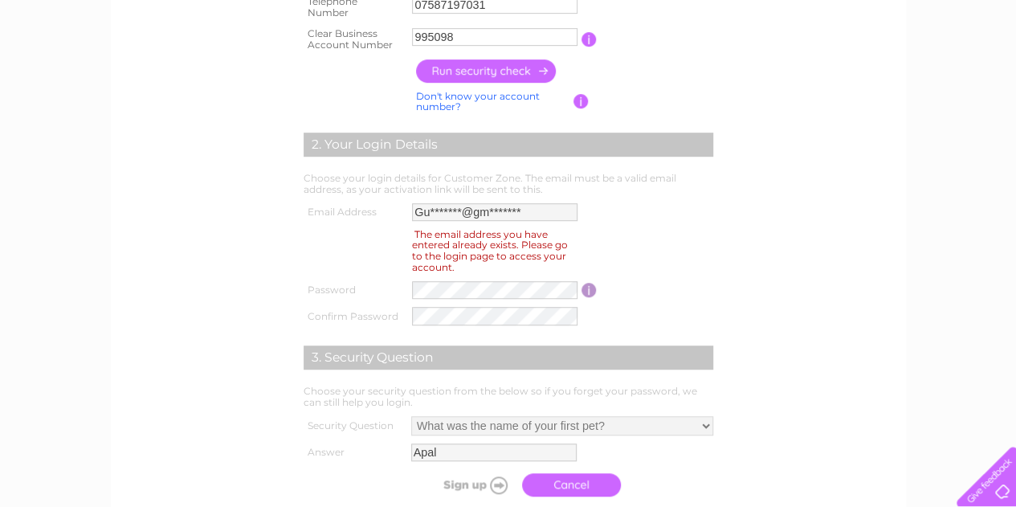
scroll to position [432, 0]
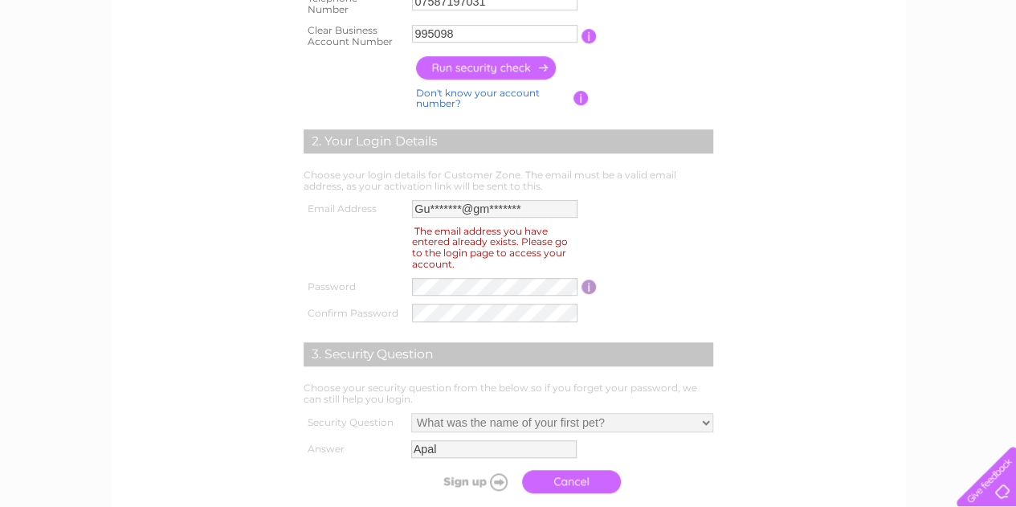
click at [438, 221] on td "Gu*******@gm*******" at bounding box center [494, 209] width 173 height 26
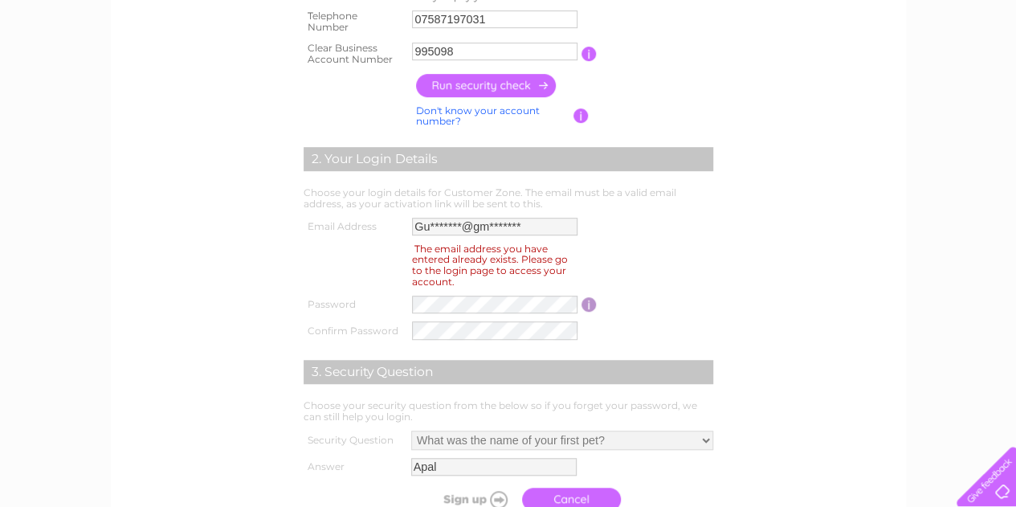
scroll to position [407, 0]
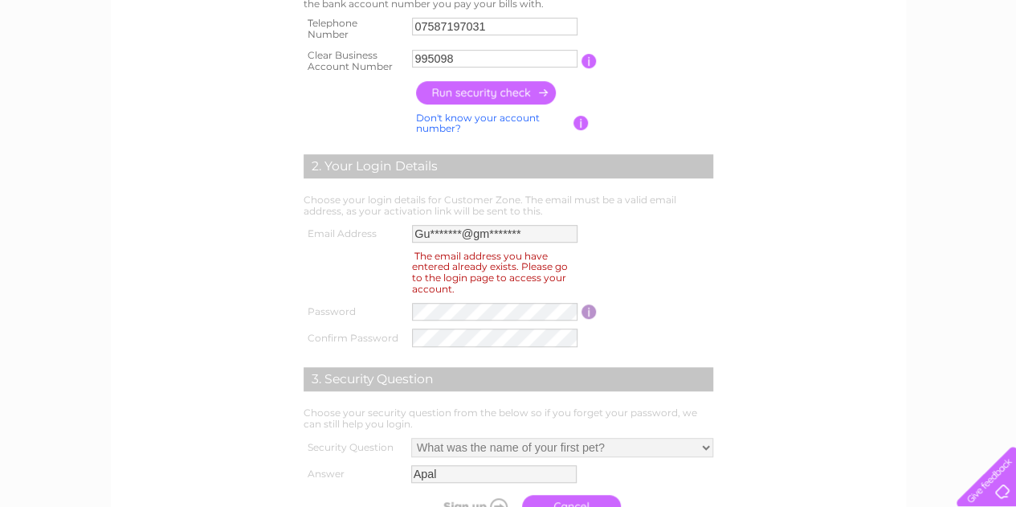
click at [495, 89] on input "button" at bounding box center [486, 92] width 141 height 23
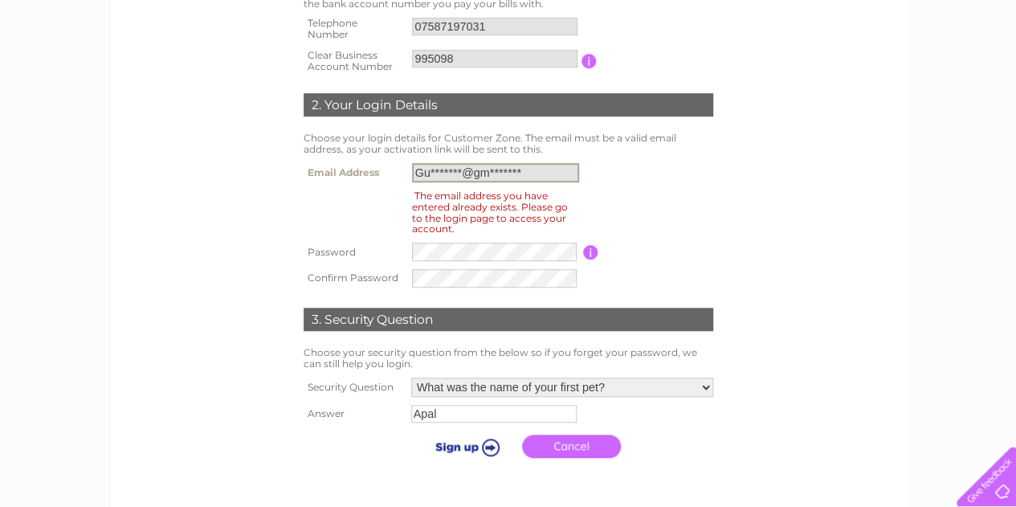
click at [531, 170] on input "Gu*******@gm*******" at bounding box center [495, 172] width 167 height 19
click at [565, 170] on input "Gu*******@gm*******" at bounding box center [495, 172] width 167 height 19
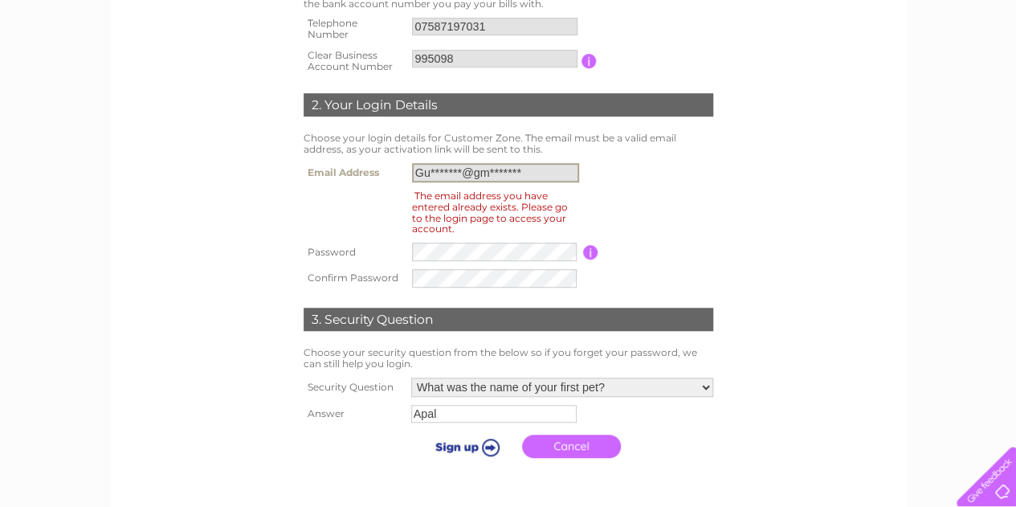
click at [548, 168] on input "Gu*******@gm*******" at bounding box center [495, 172] width 167 height 19
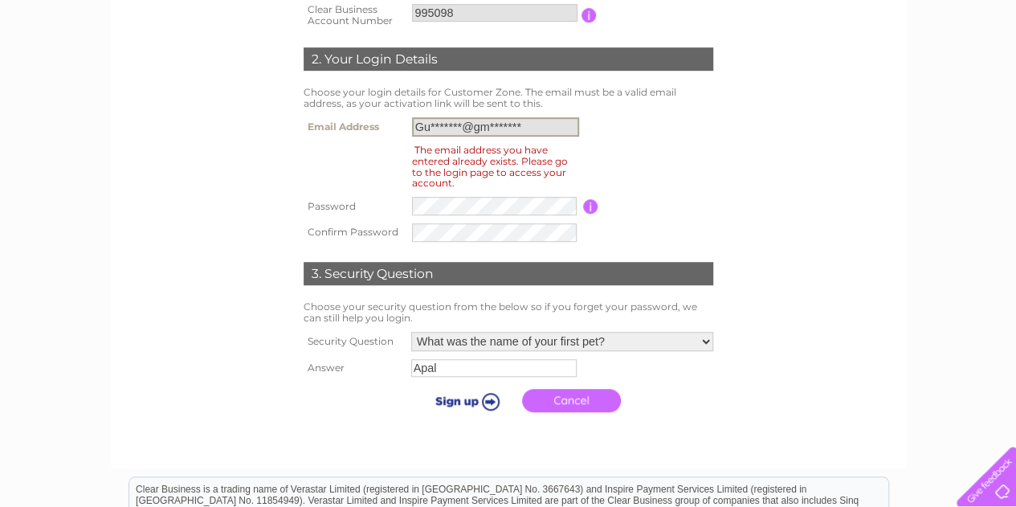
scroll to position [453, 0]
click at [501, 134] on input "Gu*******@gm*******" at bounding box center [495, 126] width 167 height 19
click at [555, 128] on input "Gu*******@gm*******" at bounding box center [495, 126] width 167 height 19
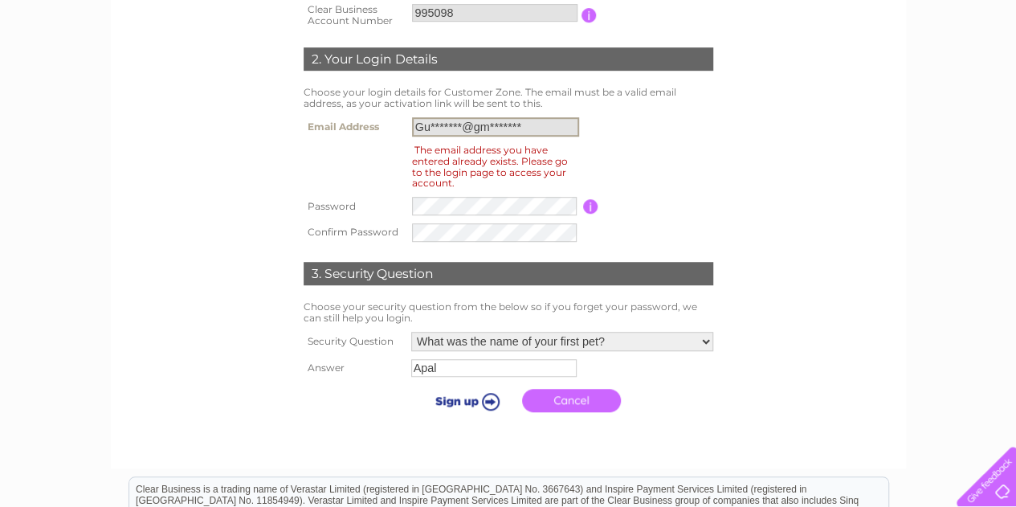
click at [555, 128] on input "Gu*******@gm*******" at bounding box center [495, 126] width 167 height 19
